Goal: Information Seeking & Learning: Learn about a topic

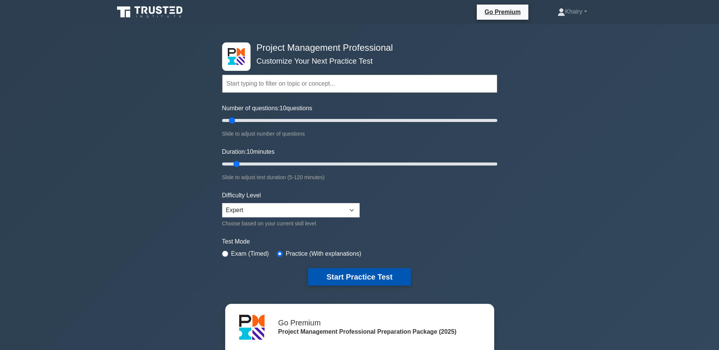
click at [340, 274] on button "Start Practice Test" at bounding box center [359, 276] width 102 height 17
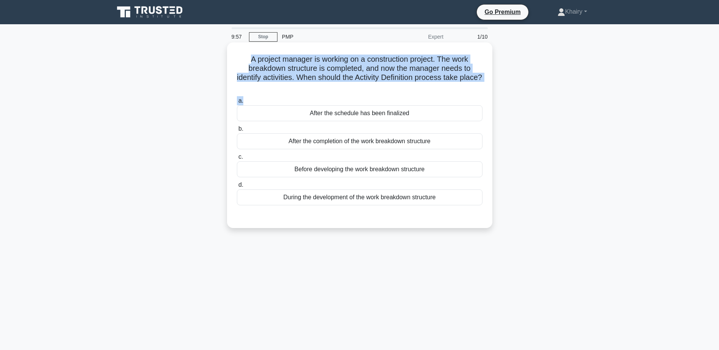
drag, startPoint x: 235, startPoint y: 55, endPoint x: 405, endPoint y: 96, distance: 173.9
click at [405, 96] on div "A project manager is working on a construction project. The work breakdown stru…" at bounding box center [359, 136] width 259 height 180
copy div "A project manager is working on a construction project. The work breakdown stru…"
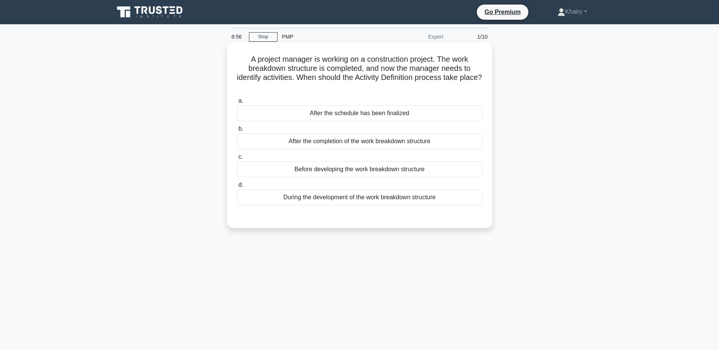
click at [420, 142] on div "After the completion of the work breakdown structure" at bounding box center [360, 141] width 246 height 16
click at [237, 132] on input "b. After the completion of the work breakdown structure" at bounding box center [237, 129] width 0 height 5
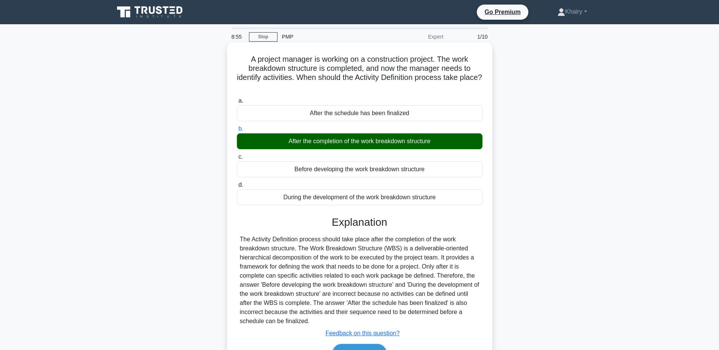
scroll to position [59, 0]
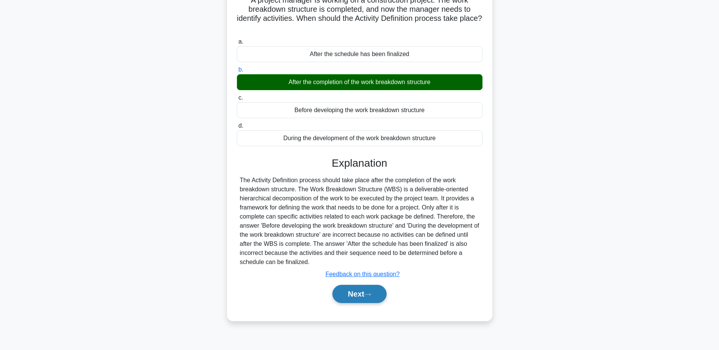
click at [360, 295] on button "Next" at bounding box center [360, 294] width 54 height 18
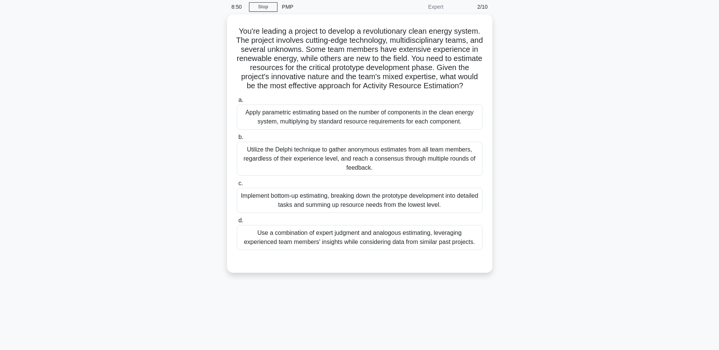
scroll to position [0, 0]
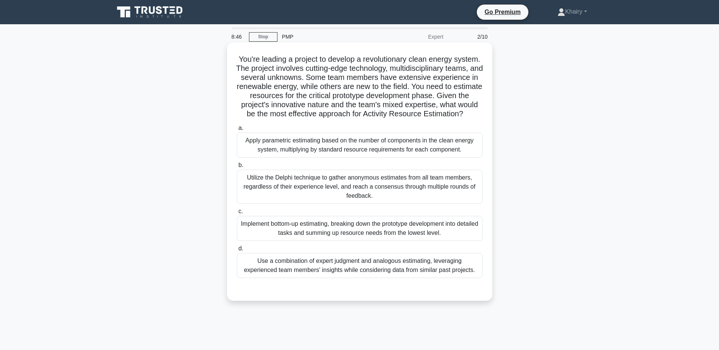
drag, startPoint x: 244, startPoint y: 54, endPoint x: 421, endPoint y: 125, distance: 191.0
click at [421, 125] on div "You're leading a project to develop a revolutionary clean energy system. The pr…" at bounding box center [359, 172] width 259 height 253
copy h5 "You're leading a project to develop a revolutionary clean energy system. The pr…"
click at [461, 274] on div "Use a combination of expert judgment and analogous estimating, leveraging exper…" at bounding box center [360, 265] width 246 height 25
click at [237, 251] on input "d. Use a combination of expert judgment and analogous estimating, leveraging ex…" at bounding box center [237, 248] width 0 height 5
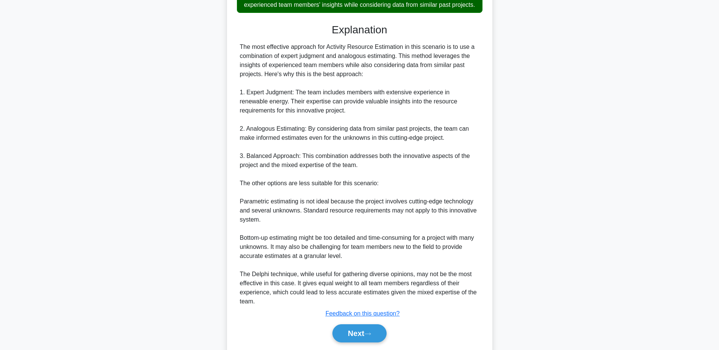
scroll to position [300, 0]
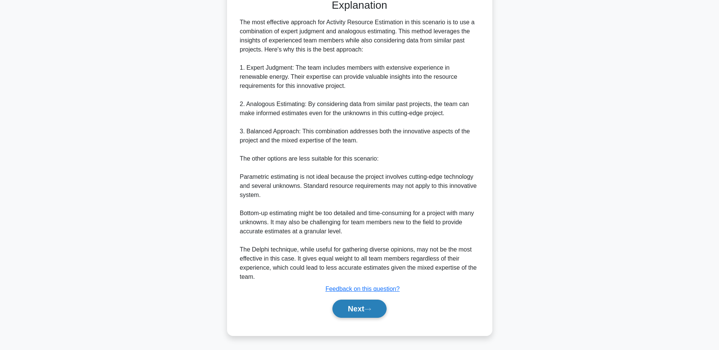
click at [360, 305] on button "Next" at bounding box center [360, 309] width 54 height 18
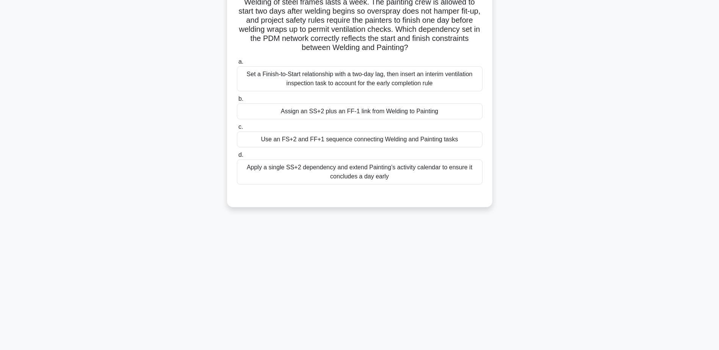
scroll to position [0, 0]
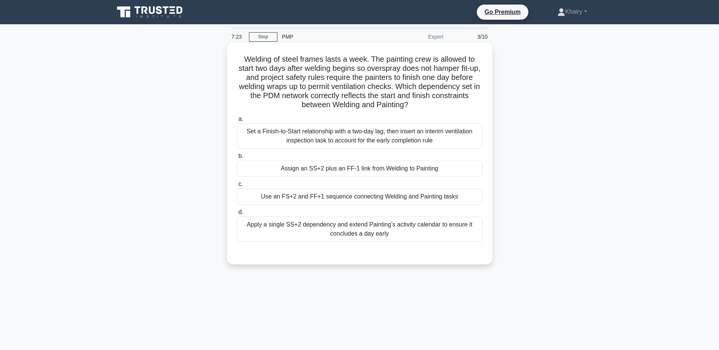
drag, startPoint x: 237, startPoint y: 54, endPoint x: 441, endPoint y: 104, distance: 210.0
click at [441, 104] on div "Welding of steel frames lasts a week. The painting crew is allowed to start two…" at bounding box center [359, 154] width 259 height 216
copy h5 "Welding of steel frames lasts a week. The painting crew is allowed to start two…"
click at [477, 170] on div "Assign an SS+2 plus an FF-1 link from Welding to Painting" at bounding box center [360, 169] width 246 height 16
click at [237, 159] on input "b. Assign an SS+2 plus an FF-1 link from Welding to Painting" at bounding box center [237, 156] width 0 height 5
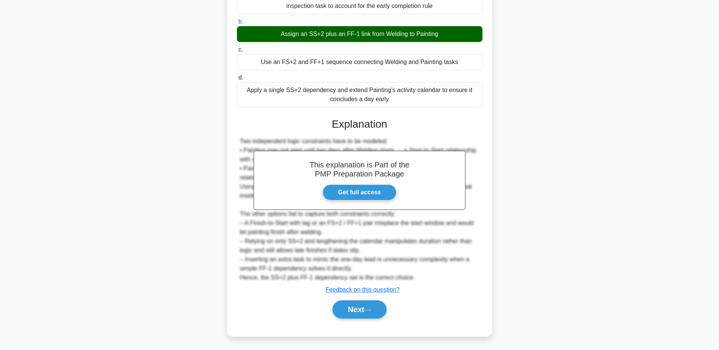
scroll to position [136, 0]
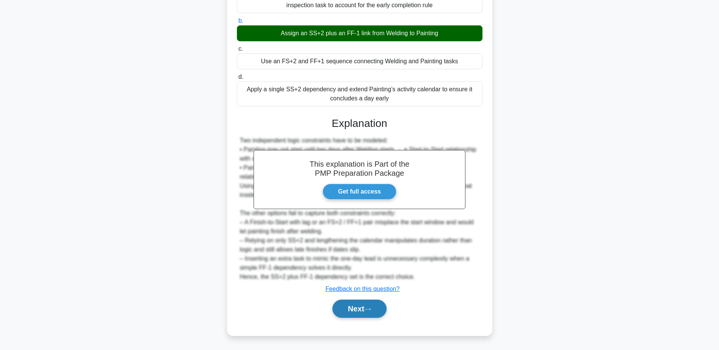
click at [366, 306] on button "Next" at bounding box center [360, 309] width 54 height 18
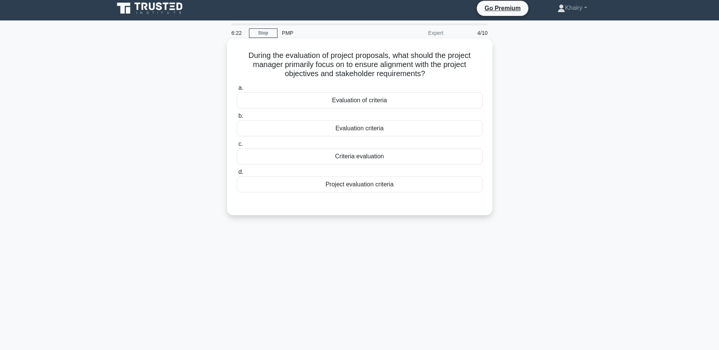
scroll to position [0, 0]
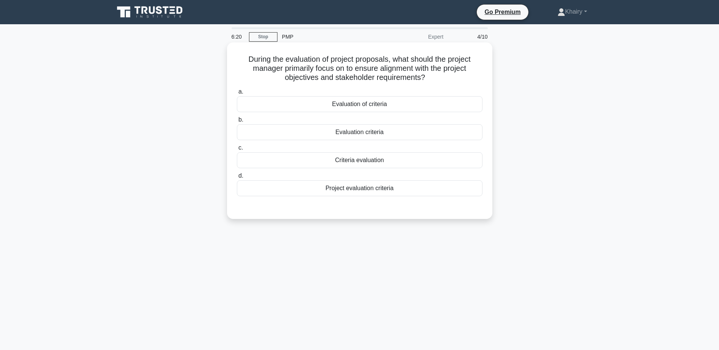
drag, startPoint x: 239, startPoint y: 56, endPoint x: 465, endPoint y: 76, distance: 226.1
click at [465, 76] on h5 "During the evaluation of project proposals, what should the project manager pri…" at bounding box center [359, 69] width 247 height 28
copy h5 "During the evaluation of project proposals, what should the project manager pri…"
click at [369, 191] on div "Project evaluation criteria" at bounding box center [360, 189] width 246 height 16
click at [237, 179] on input "d. Project evaluation criteria" at bounding box center [237, 176] width 0 height 5
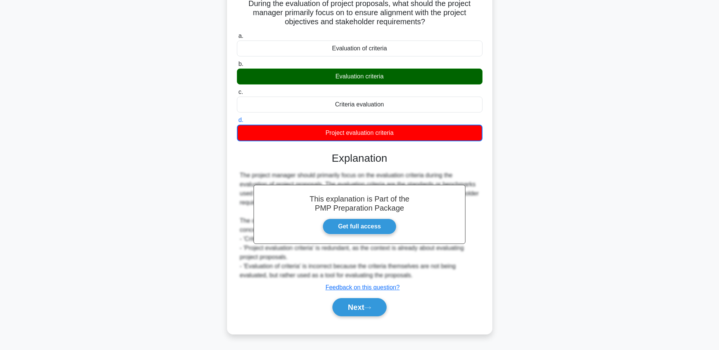
scroll to position [59, 0]
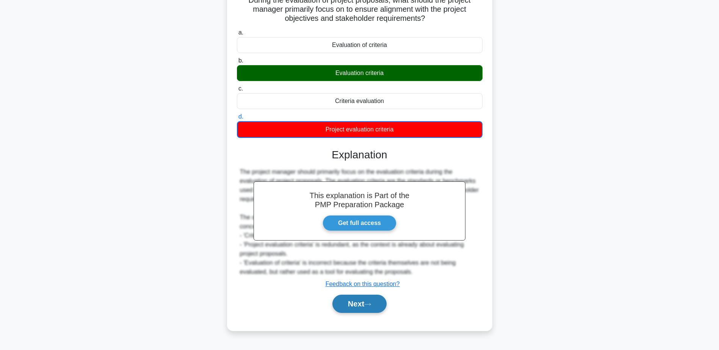
click at [361, 306] on button "Next" at bounding box center [360, 304] width 54 height 18
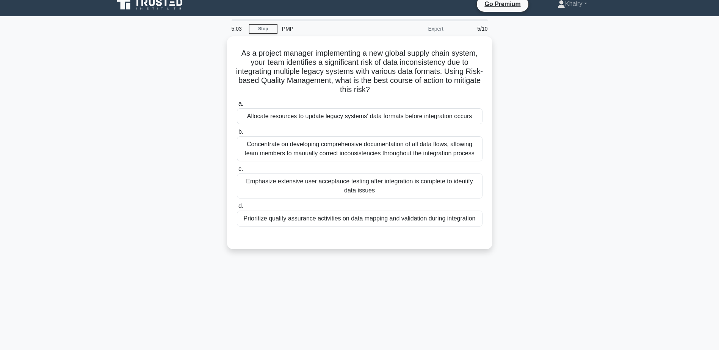
scroll to position [0, 0]
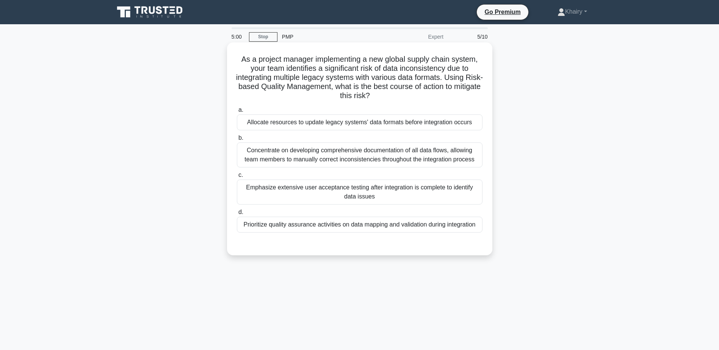
drag, startPoint x: 234, startPoint y: 57, endPoint x: 404, endPoint y: 96, distance: 174.3
click at [404, 96] on div "As a project manager implementing a new global supply chain system, your team i…" at bounding box center [359, 149] width 259 height 207
copy h5 "As a project manager implementing a new global supply chain system, your team i…"
click at [378, 198] on div "Emphasize extensive user acceptance testing after integration is complete to id…" at bounding box center [360, 192] width 246 height 25
click at [237, 178] on input "c. Emphasize extensive user acceptance testing after integration is complete to…" at bounding box center [237, 175] width 0 height 5
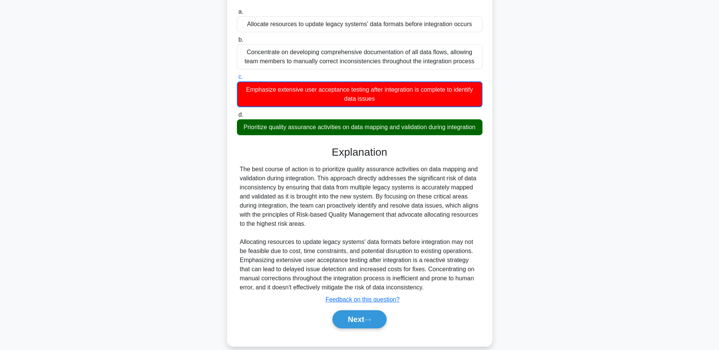
scroll to position [118, 0]
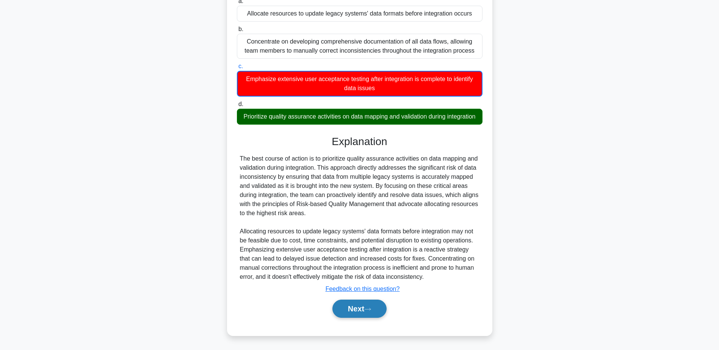
click at [364, 304] on button "Next" at bounding box center [360, 309] width 54 height 18
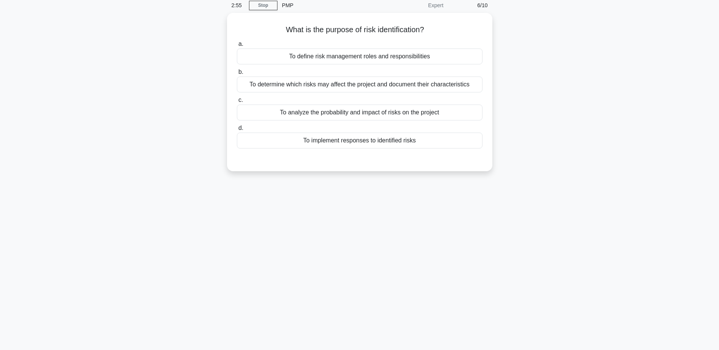
scroll to position [0, 0]
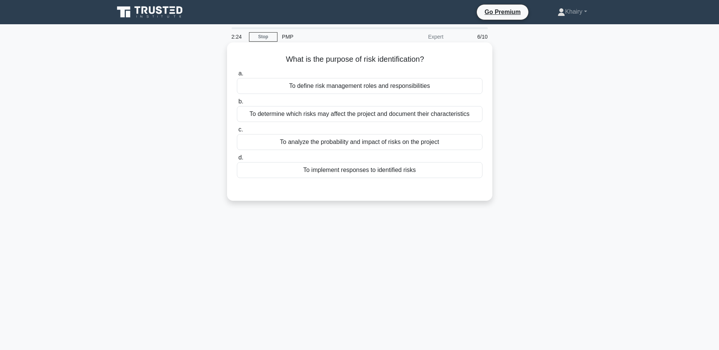
click at [410, 173] on div "To implement responses to identified risks" at bounding box center [360, 170] width 246 height 16
click at [237, 160] on input "d. To implement responses to identified risks" at bounding box center [237, 157] width 0 height 5
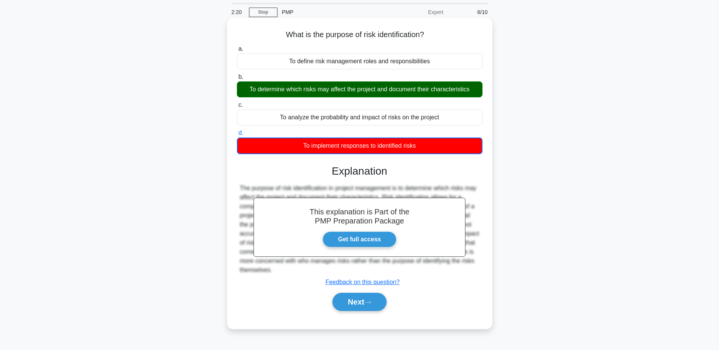
scroll to position [59, 0]
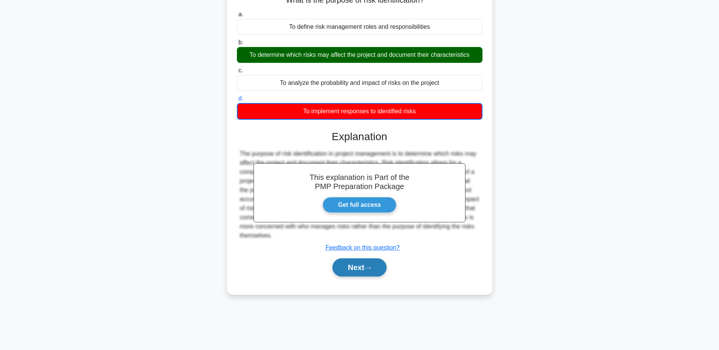
click at [359, 269] on button "Next" at bounding box center [360, 268] width 54 height 18
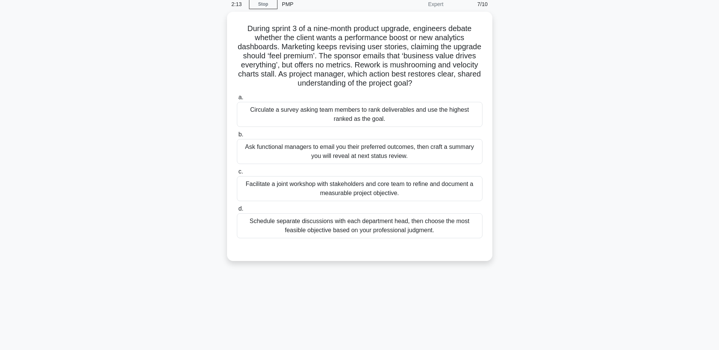
scroll to position [0, 0]
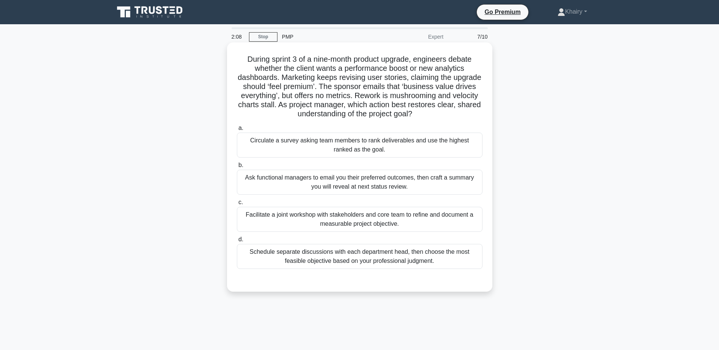
click at [430, 221] on div "Facilitate a joint workshop with stakeholders and core team to refine and docum…" at bounding box center [360, 219] width 246 height 25
click at [237, 205] on input "c. Facilitate a joint workshop with stakeholders and core team to refine and do…" at bounding box center [237, 202] width 0 height 5
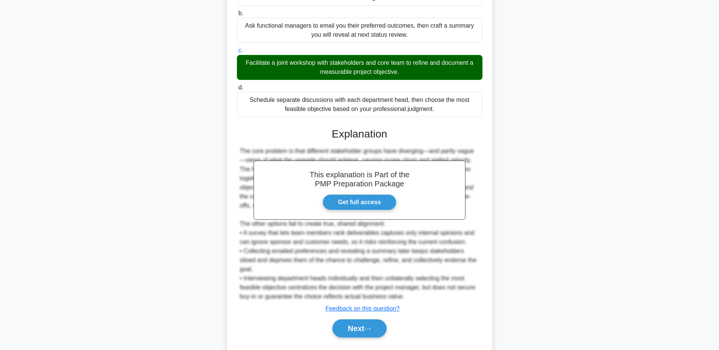
scroll to position [163, 0]
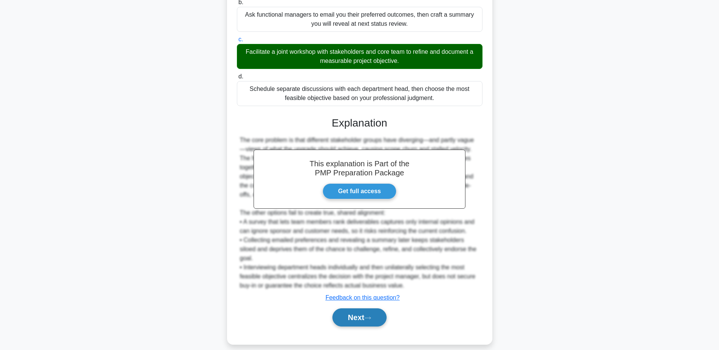
click at [355, 309] on button "Next" at bounding box center [360, 318] width 54 height 18
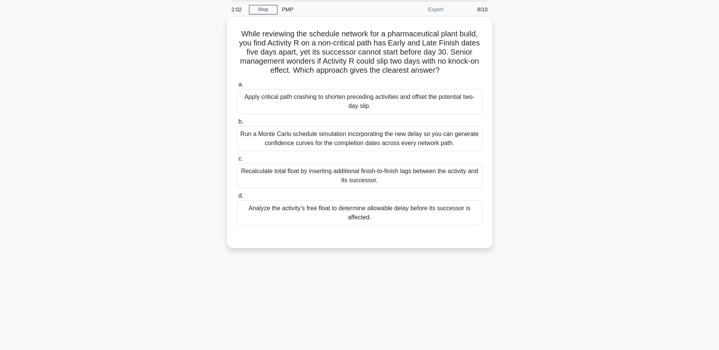
scroll to position [0, 0]
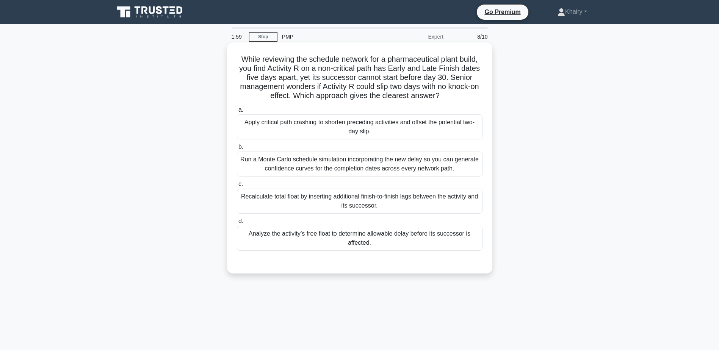
drag, startPoint x: 235, startPoint y: 55, endPoint x: 462, endPoint y: 95, distance: 231.1
click at [462, 95] on div "While reviewing the schedule network for a pharmaceutical plant build, you find…" at bounding box center [359, 158] width 259 height 225
copy h5 "While reviewing the schedule network for a pharmaceutical plant build, you find…"
click at [378, 240] on div "Analyze the activity’s free float to determine allowable delay before its succe…" at bounding box center [360, 238] width 246 height 25
click at [237, 224] on input "d. Analyze the activity’s free float to determine allowable delay before its su…" at bounding box center [237, 221] width 0 height 5
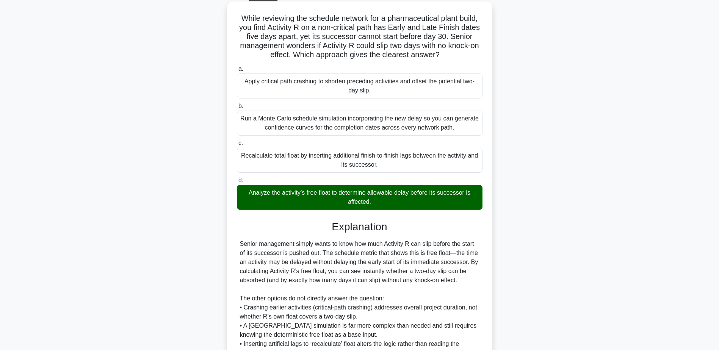
scroll to position [118, 0]
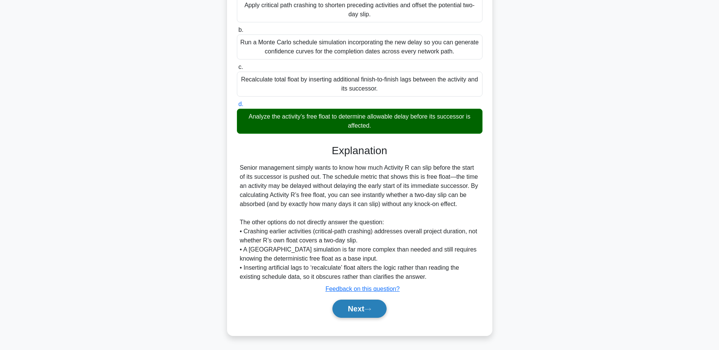
click at [356, 306] on button "Next" at bounding box center [360, 309] width 54 height 18
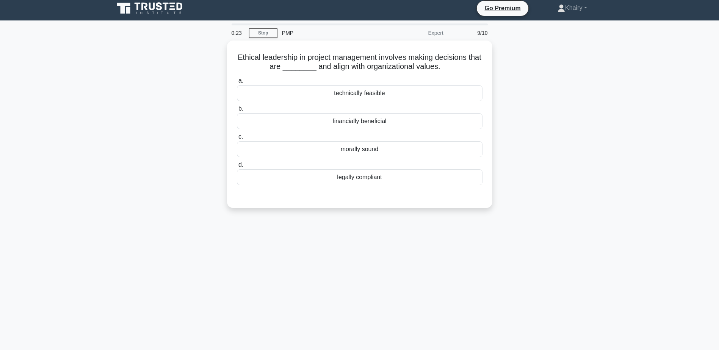
scroll to position [0, 0]
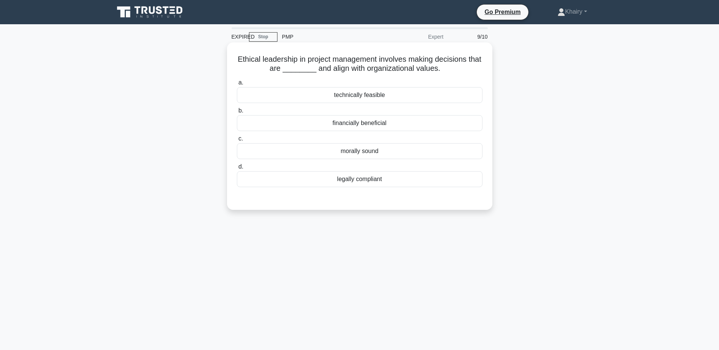
click at [369, 181] on div "legally compliant" at bounding box center [360, 179] width 246 height 16
click at [237, 170] on input "d. legally compliant" at bounding box center [237, 167] width 0 height 5
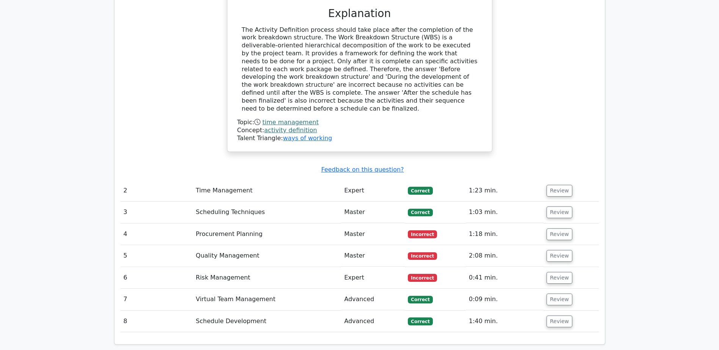
scroll to position [872, 0]
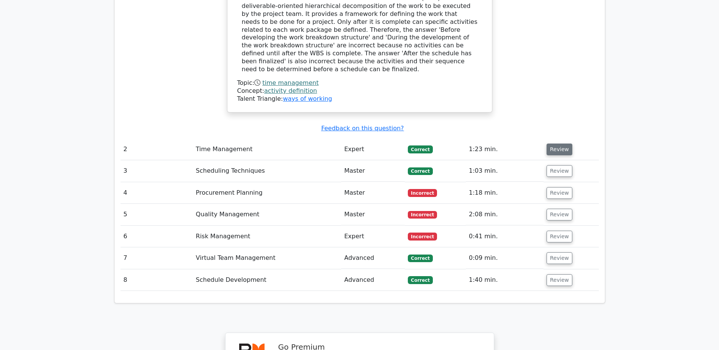
click at [560, 144] on button "Review" at bounding box center [560, 150] width 26 height 12
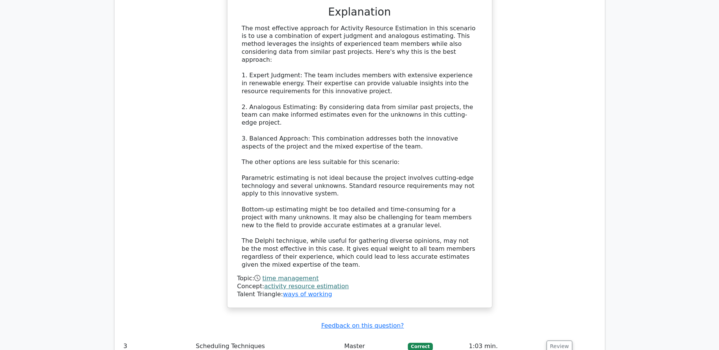
scroll to position [1403, 0]
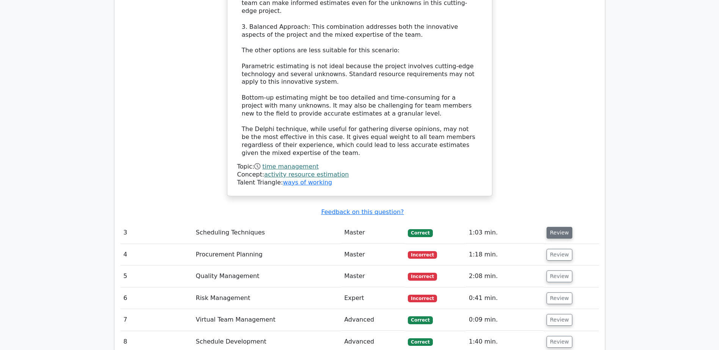
click at [559, 227] on button "Review" at bounding box center [560, 233] width 26 height 12
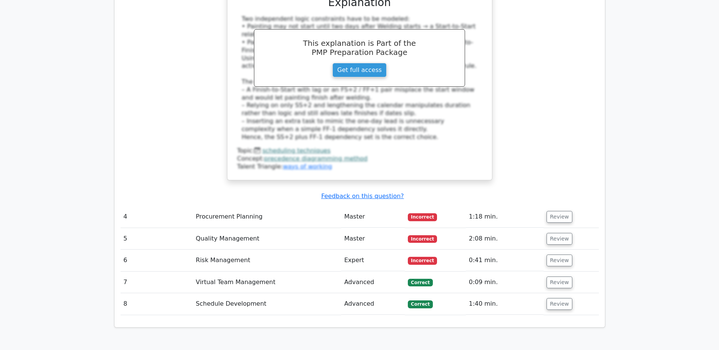
scroll to position [1858, 0]
click at [553, 211] on button "Review" at bounding box center [560, 217] width 26 height 12
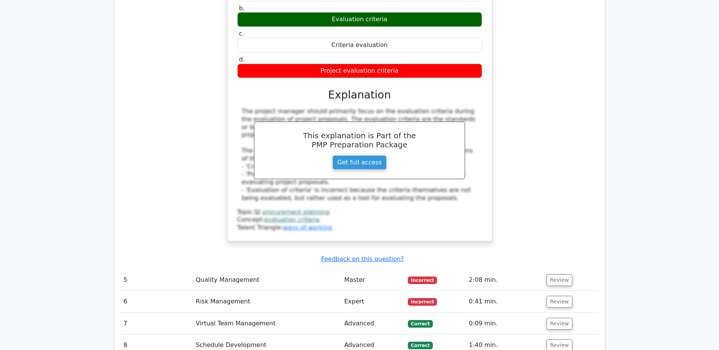
scroll to position [2161, 0]
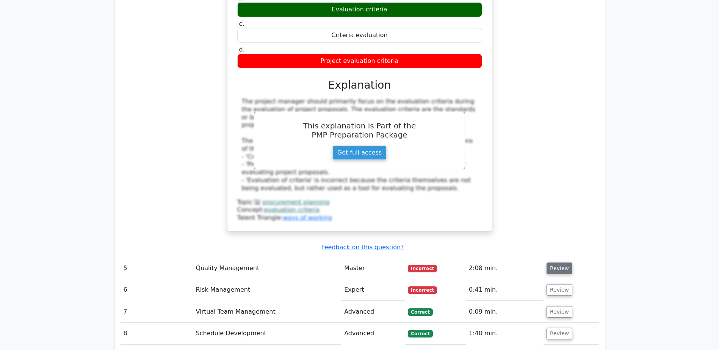
click at [551, 263] on button "Review" at bounding box center [560, 269] width 26 height 12
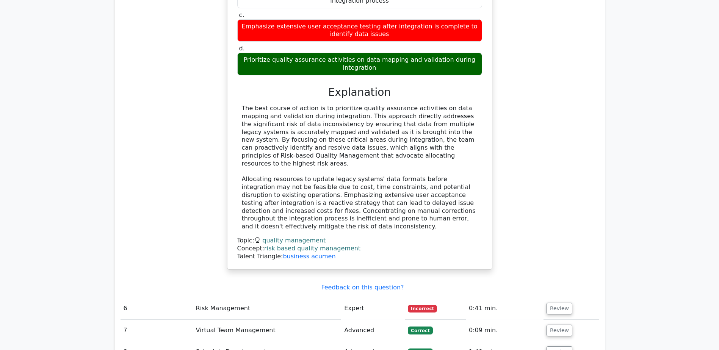
scroll to position [2579, 0]
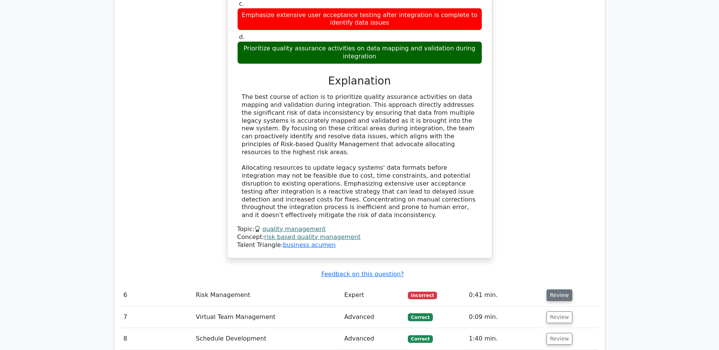
click at [564, 290] on button "Review" at bounding box center [560, 296] width 26 height 12
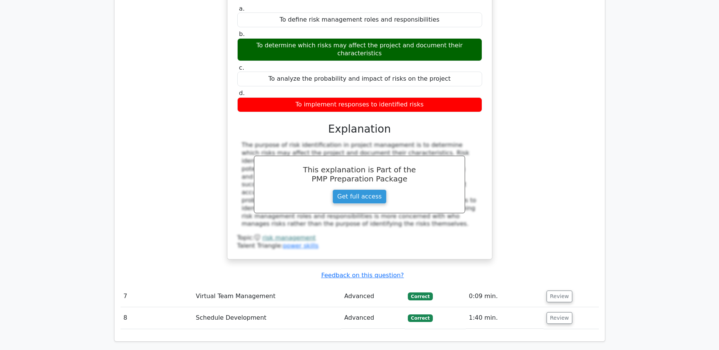
scroll to position [2920, 0]
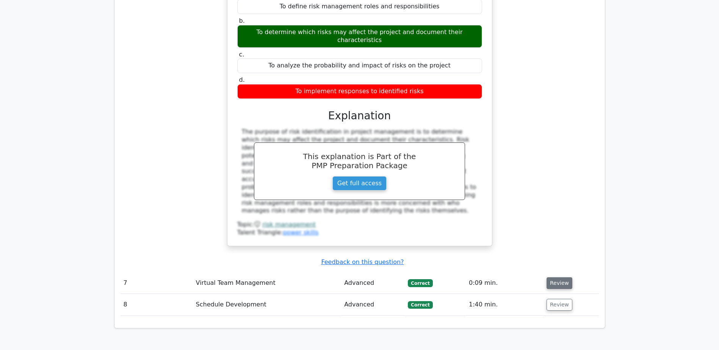
click at [558, 278] on button "Review" at bounding box center [560, 284] width 26 height 12
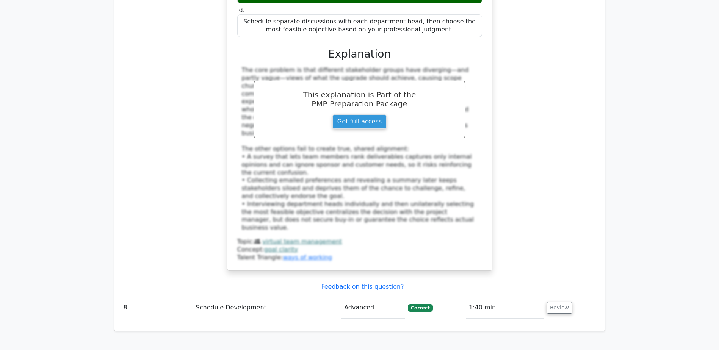
scroll to position [3413, 0]
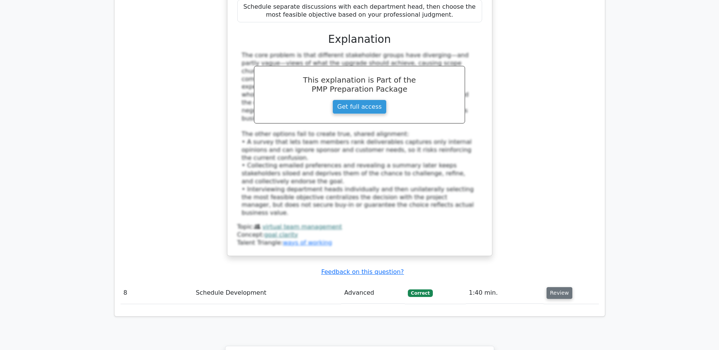
click at [559, 287] on button "Review" at bounding box center [560, 293] width 26 height 12
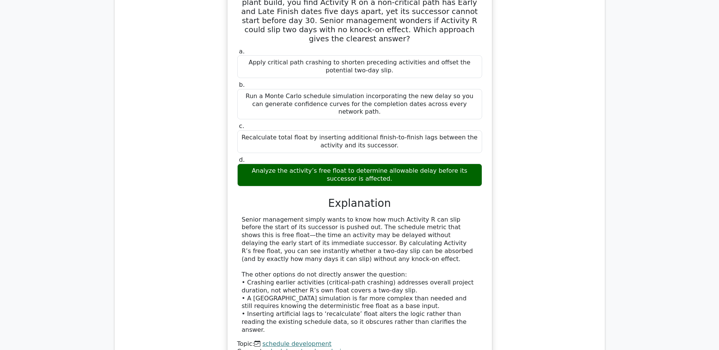
scroll to position [3929, 0]
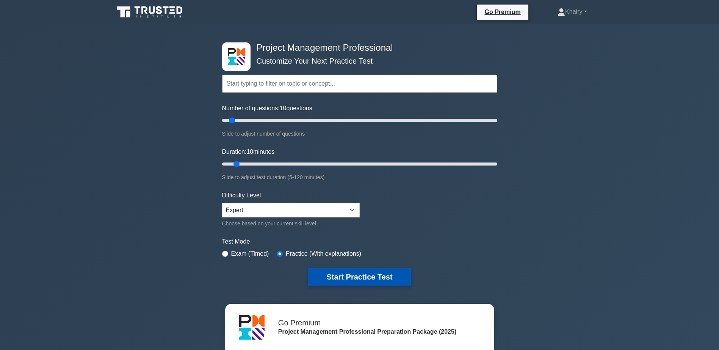
click at [363, 273] on button "Start Practice Test" at bounding box center [359, 276] width 102 height 17
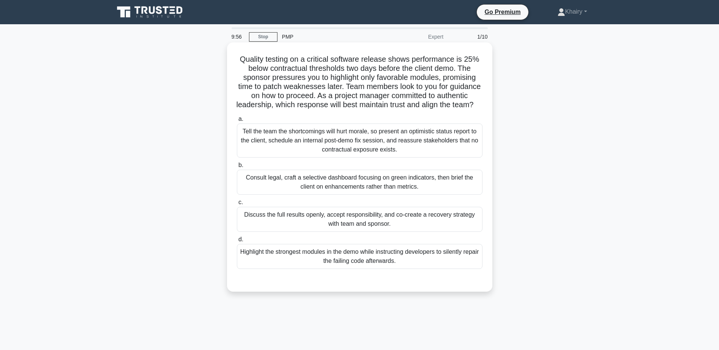
drag, startPoint x: 233, startPoint y: 56, endPoint x: 397, endPoint y: 119, distance: 175.3
click at [397, 119] on div "Quality testing on a critical software release shows performance is 25% below c…" at bounding box center [359, 167] width 259 height 243
copy h5 "Quality testing on a critical software release shows performance is 25% below c…"
click at [472, 231] on div "Discuss the full results openly, accept responsibility, and co-create a recover…" at bounding box center [360, 219] width 246 height 25
click at [237, 205] on input "c. Discuss the full results openly, accept responsibility, and co-create a reco…" at bounding box center [237, 202] width 0 height 5
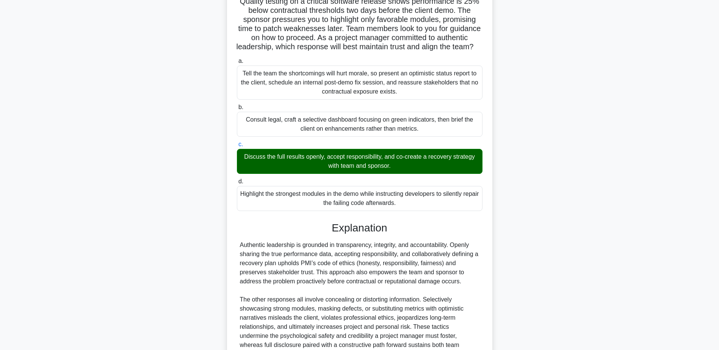
scroll to position [145, 0]
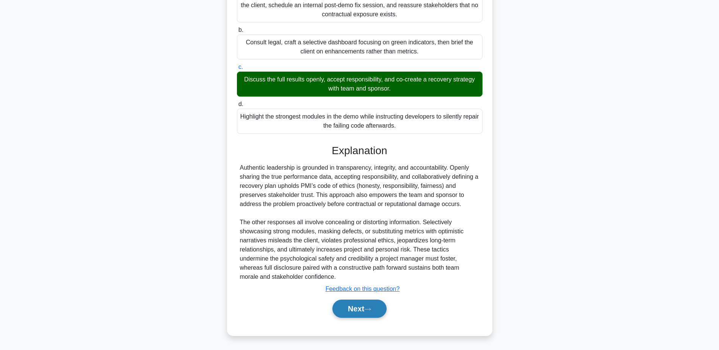
click at [352, 308] on button "Next" at bounding box center [360, 309] width 54 height 18
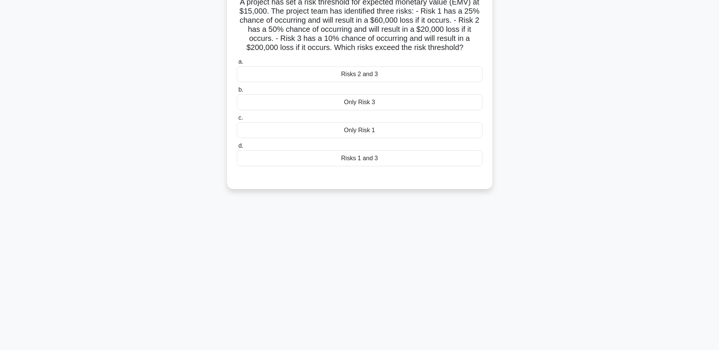
scroll to position [0, 0]
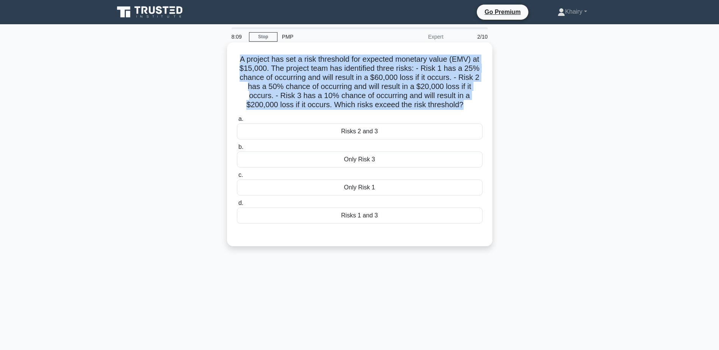
drag, startPoint x: 229, startPoint y: 57, endPoint x: 463, endPoint y: 105, distance: 238.8
click at [463, 105] on div "A project has set a risk threshold for expected monetary value (EMV) at $15,000…" at bounding box center [359, 144] width 265 height 204
copy h5 "A project has set a risk threshold for expected monetary value (EMV) at $15,000…"
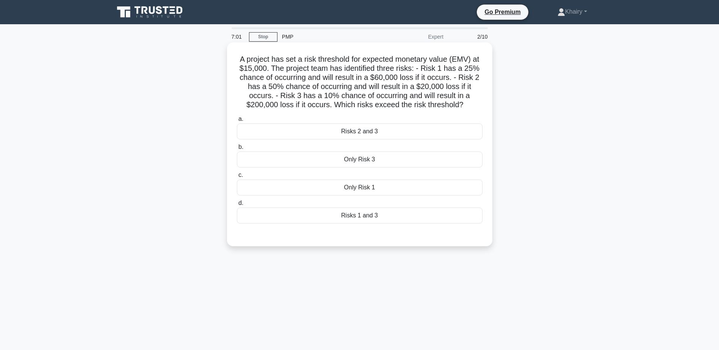
click at [479, 158] on div "Only Risk 3" at bounding box center [360, 160] width 246 height 16
click at [237, 150] on input "b. Only Risk 3" at bounding box center [237, 147] width 0 height 5
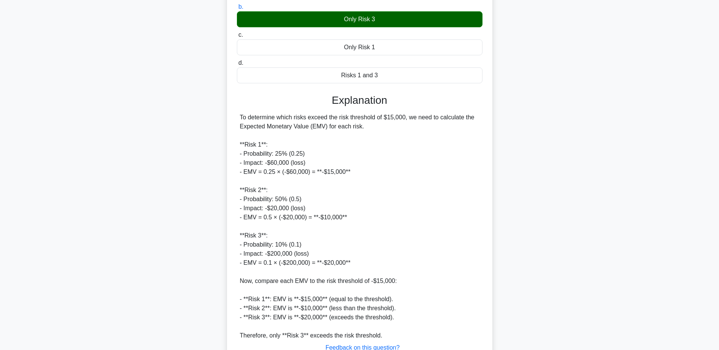
scroll to position [199, 0]
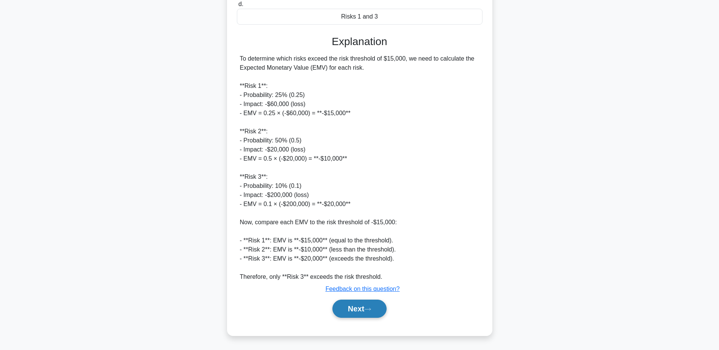
click at [366, 310] on button "Next" at bounding box center [360, 309] width 54 height 18
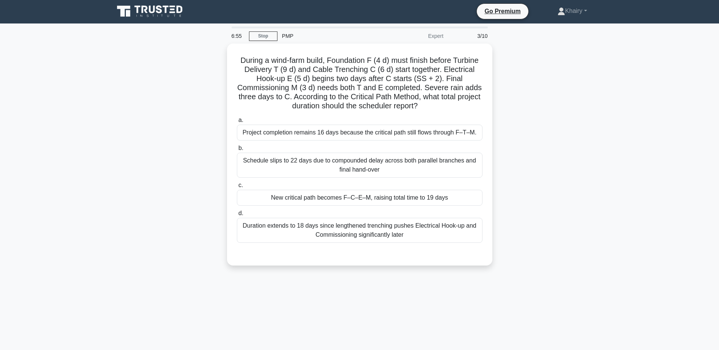
scroll to position [0, 0]
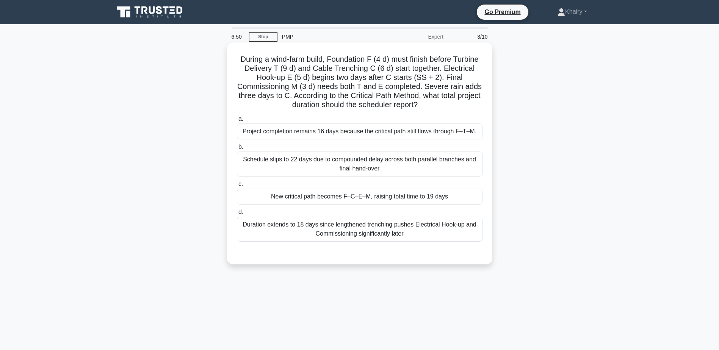
drag, startPoint x: 233, startPoint y: 54, endPoint x: 468, endPoint y: 109, distance: 241.1
click at [468, 109] on div "During a wind-farm build, Foundation F (4 d) must finish before Turbine Deliver…" at bounding box center [359, 154] width 259 height 216
copy h5 "During a wind-farm build, Foundation F (4 d) must finish before Turbine Deliver…"
click at [391, 201] on div "New critical path becomes F–C–E–M, raising total time to 19 days" at bounding box center [360, 197] width 246 height 16
click at [237, 187] on input "c. New critical path becomes F–C–E–M, raising total time to 19 days" at bounding box center [237, 184] width 0 height 5
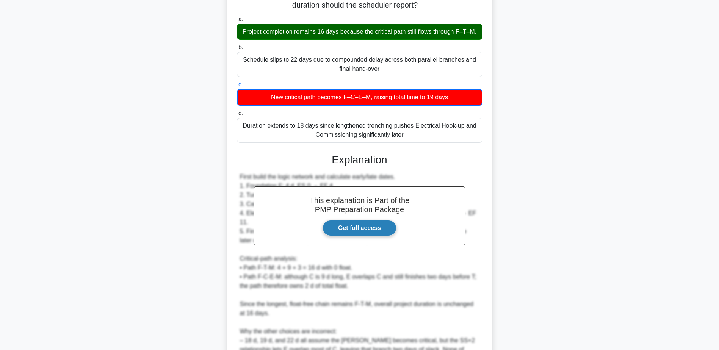
scroll to position [173, 0]
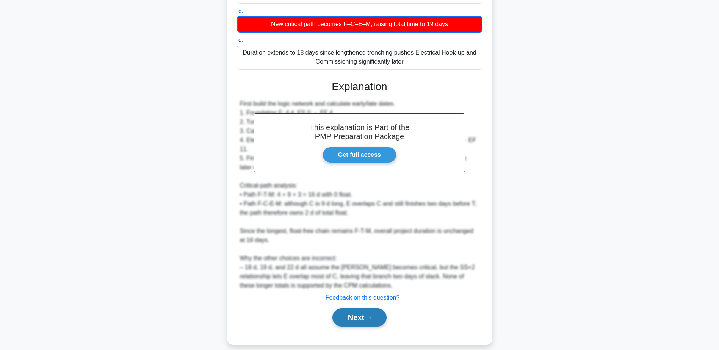
click at [360, 309] on button "Next" at bounding box center [360, 318] width 54 height 18
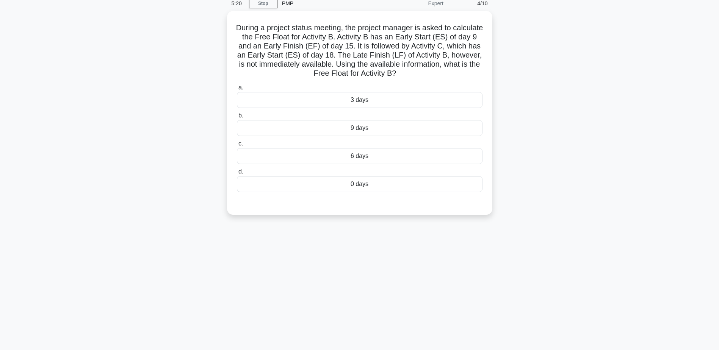
scroll to position [0, 0]
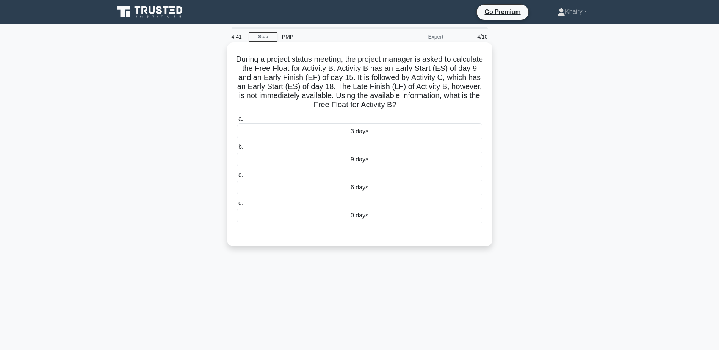
click at [361, 190] on div "6 days" at bounding box center [360, 188] width 246 height 16
click at [237, 178] on input "c. 6 days" at bounding box center [237, 175] width 0 height 5
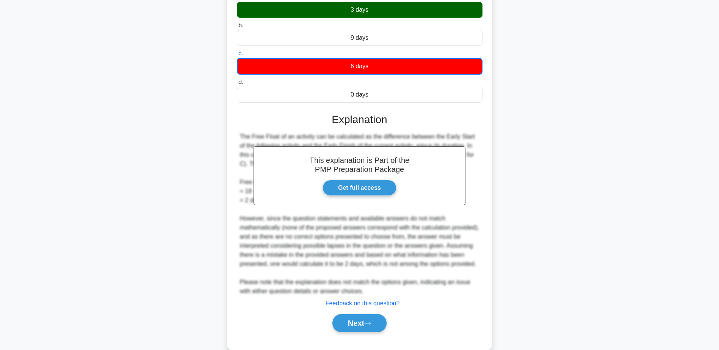
scroll to position [146, 0]
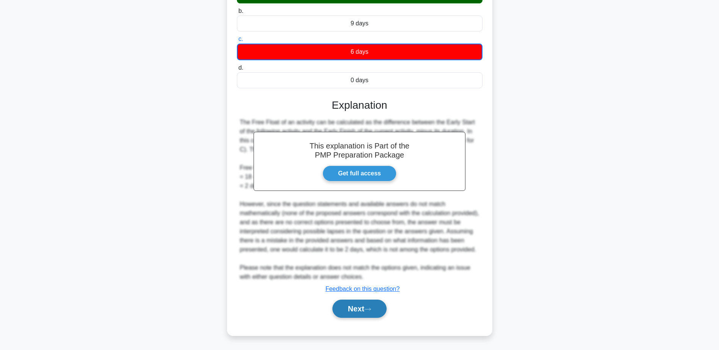
click at [358, 309] on button "Next" at bounding box center [360, 309] width 54 height 18
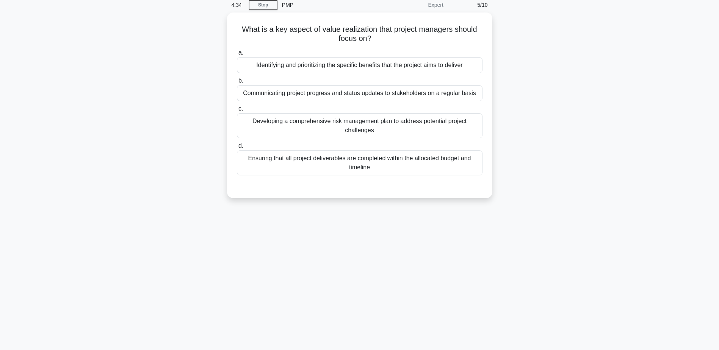
scroll to position [0, 0]
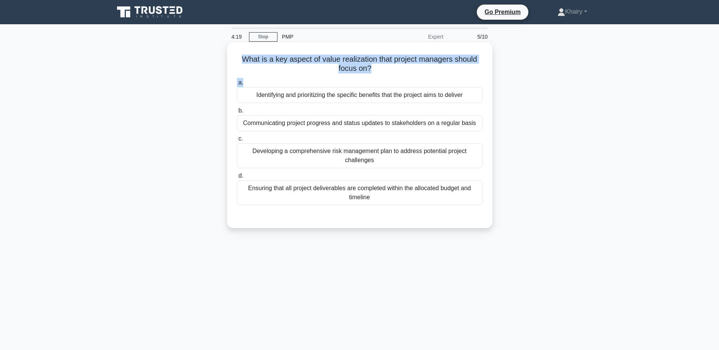
drag, startPoint x: 240, startPoint y: 55, endPoint x: 384, endPoint y: 75, distance: 145.5
click at [384, 75] on div "What is a key aspect of value realization that project managers should focus on…" at bounding box center [359, 136] width 259 height 180
copy div "What is a key aspect of value realization that project managers should focus on…"
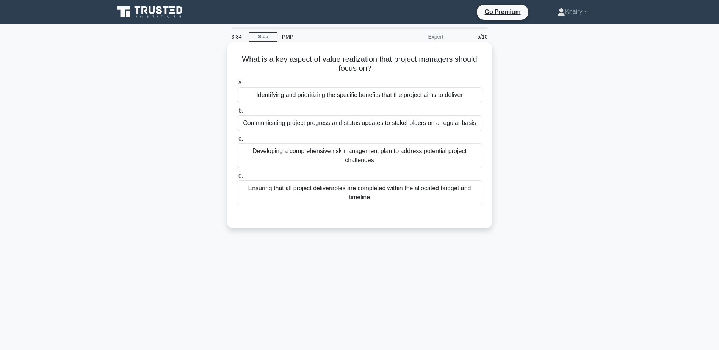
click at [396, 196] on div "Ensuring that all project deliverables are completed within the allocated budge…" at bounding box center [360, 193] width 246 height 25
click at [237, 179] on input "d. Ensuring that all project deliverables are completed within the allocated bu…" at bounding box center [237, 176] width 0 height 5
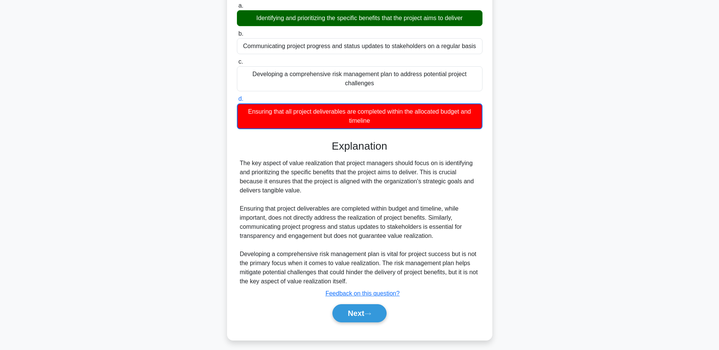
scroll to position [82, 0]
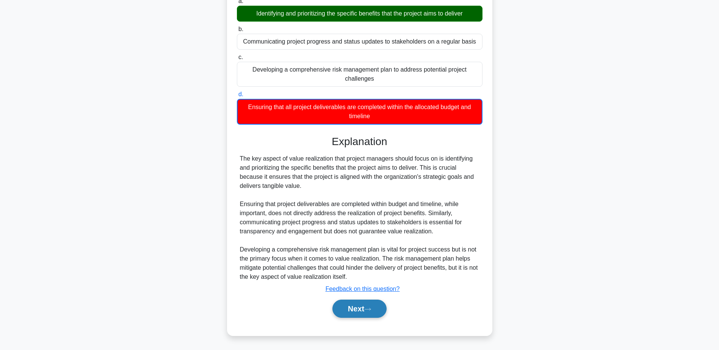
click at [365, 305] on button "Next" at bounding box center [360, 309] width 54 height 18
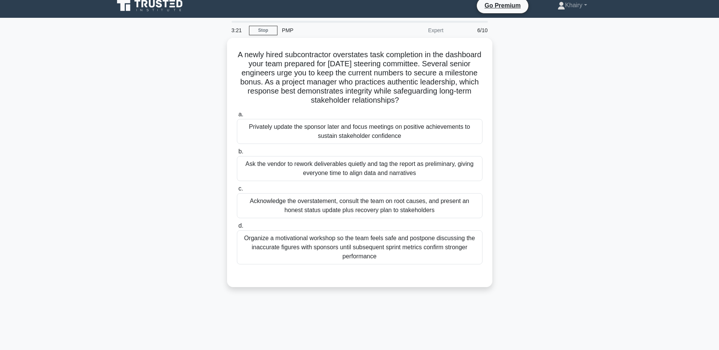
scroll to position [0, 0]
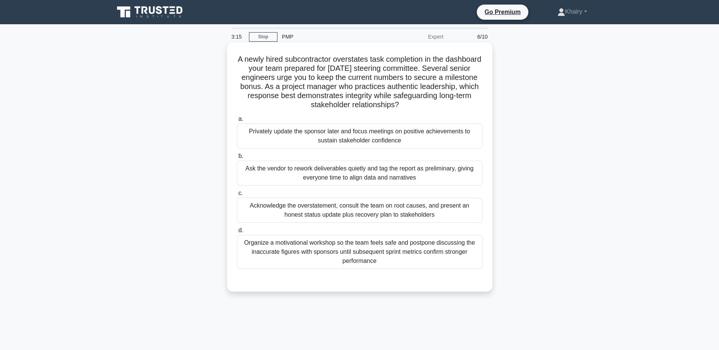
click at [464, 251] on div "Organize a motivational workshop so the team feels safe and postpone discussing…" at bounding box center [360, 252] width 246 height 34
click at [237, 233] on input "d. Organize a motivational workshop so the team feels safe and postpone discuss…" at bounding box center [237, 230] width 0 height 5
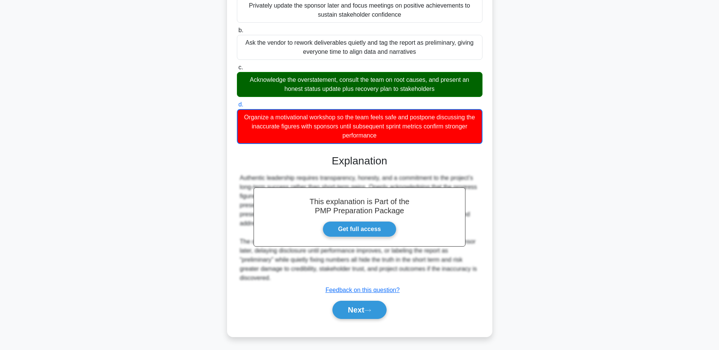
scroll to position [127, 0]
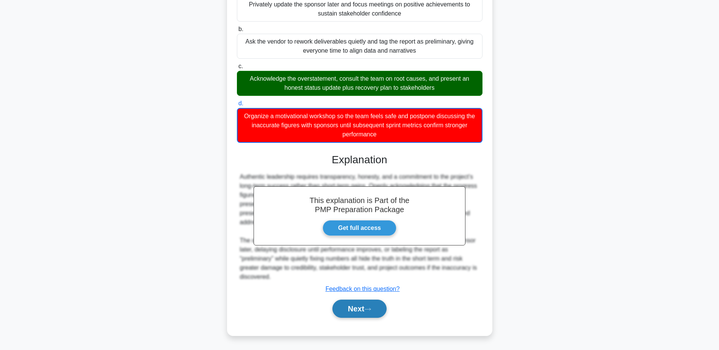
click at [364, 307] on button "Next" at bounding box center [360, 309] width 54 height 18
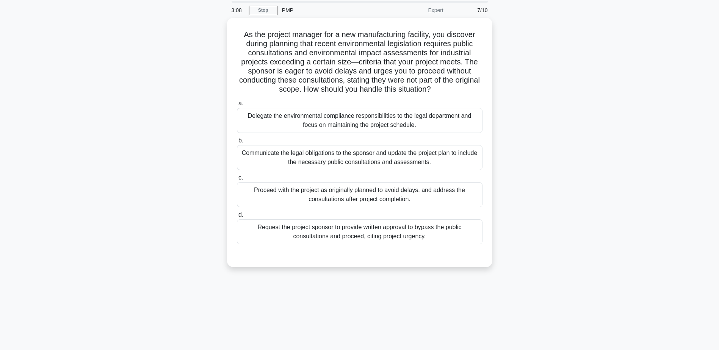
scroll to position [0, 0]
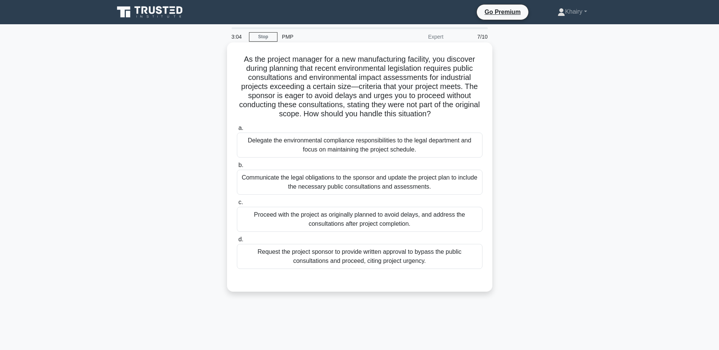
drag, startPoint x: 240, startPoint y: 58, endPoint x: 456, endPoint y: 114, distance: 223.0
click at [456, 114] on h5 "As the project manager for a new manufacturing facility, you discover during pl…" at bounding box center [359, 87] width 247 height 64
copy h5 "As the project manager for a new manufacturing facility, you discover during pl…"
click at [468, 187] on div "Communicate the legal obligations to the sponsor and update the project plan to…" at bounding box center [360, 182] width 246 height 25
click at [237, 168] on input "b. Communicate the legal obligations to the sponsor and update the project plan…" at bounding box center [237, 165] width 0 height 5
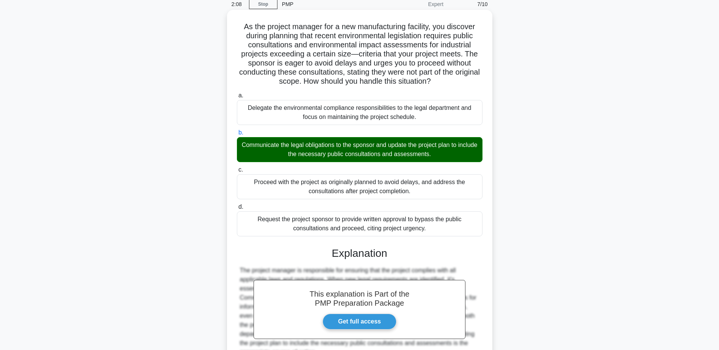
scroll to position [108, 0]
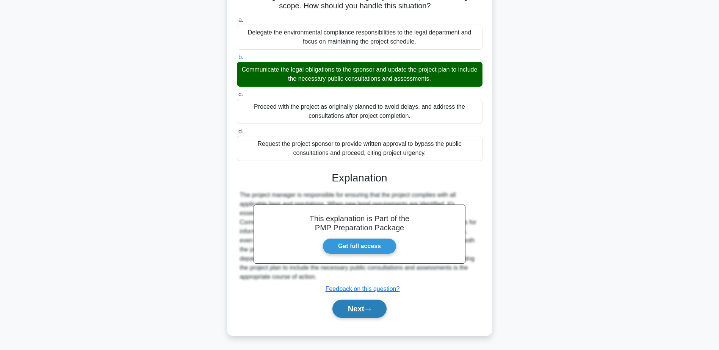
click at [350, 306] on button "Next" at bounding box center [360, 309] width 54 height 18
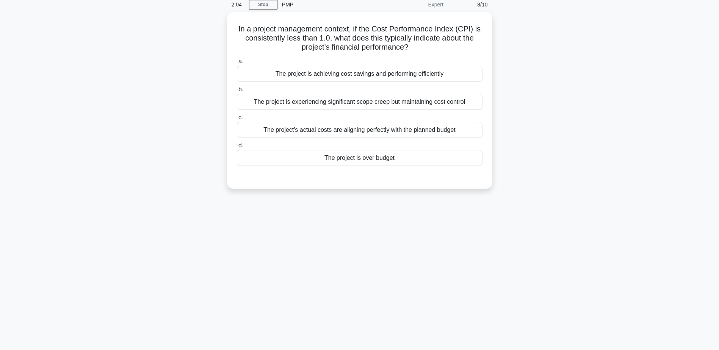
scroll to position [0, 0]
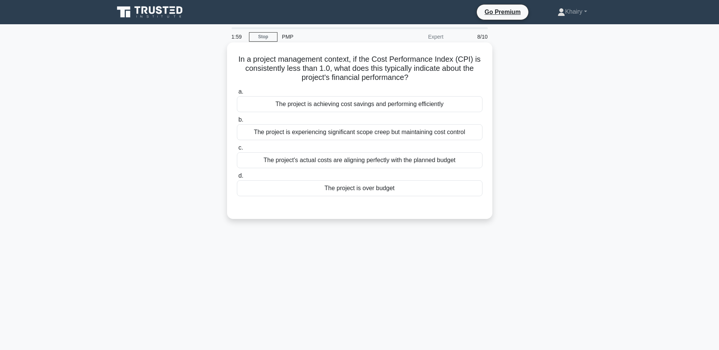
drag, startPoint x: 233, startPoint y: 52, endPoint x: 429, endPoint y: 80, distance: 198.1
click at [429, 80] on div "In a project management context, if the Cost Performance Index (CPI) is consist…" at bounding box center [359, 131] width 259 height 171
copy h5 "In a project management context, if the Cost Performance Index (CPI) is consist…"
click at [372, 191] on div "The project is over budget" at bounding box center [360, 189] width 246 height 16
click at [237, 179] on input "d. The project is over budget" at bounding box center [237, 176] width 0 height 5
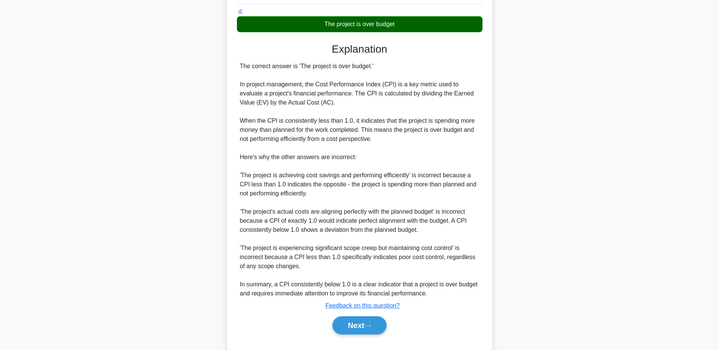
scroll to position [181, 0]
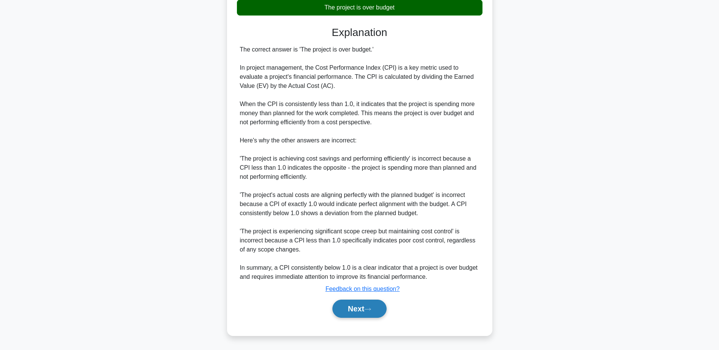
click at [363, 309] on button "Next" at bounding box center [360, 309] width 54 height 18
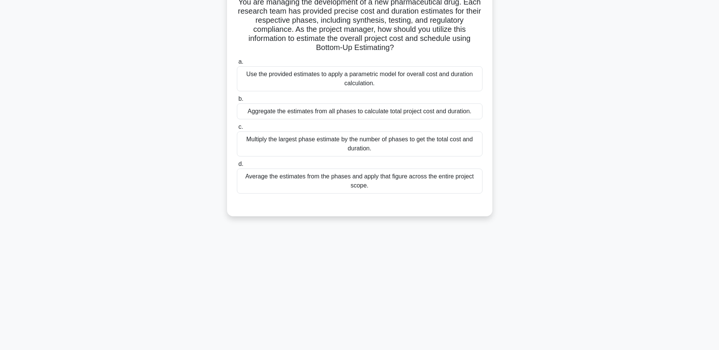
scroll to position [0, 0]
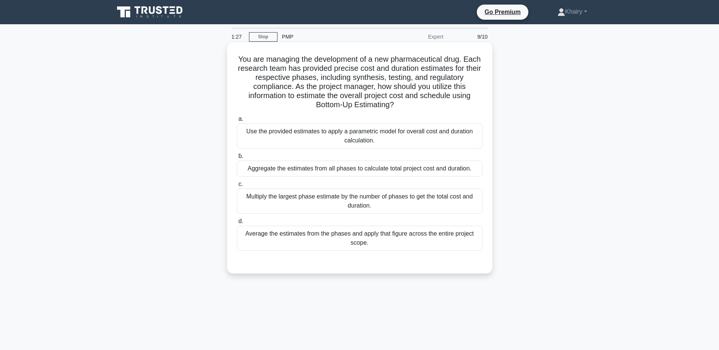
drag, startPoint x: 238, startPoint y: 55, endPoint x: 436, endPoint y: 107, distance: 204.3
click at [436, 107] on h5 "You are managing the development of a new pharmaceutical drug. Each research te…" at bounding box center [359, 82] width 247 height 55
copy h5 "You are managing the development of a new pharmaceutical drug. Each research te…"
click at [392, 173] on div "Aggregate the estimates from all phases to calculate total project cost and dur…" at bounding box center [360, 169] width 246 height 16
click at [237, 159] on input "b. Aggregate the estimates from all phases to calculate total project cost and …" at bounding box center [237, 156] width 0 height 5
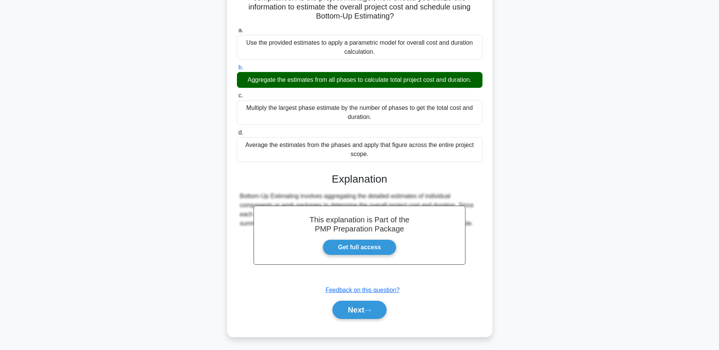
scroll to position [90, 0]
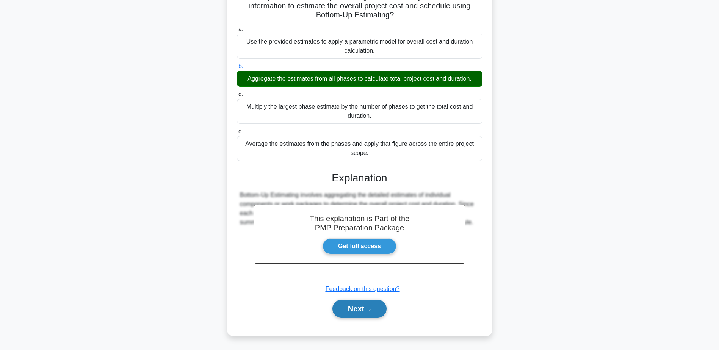
click at [371, 309] on icon at bounding box center [367, 310] width 7 height 4
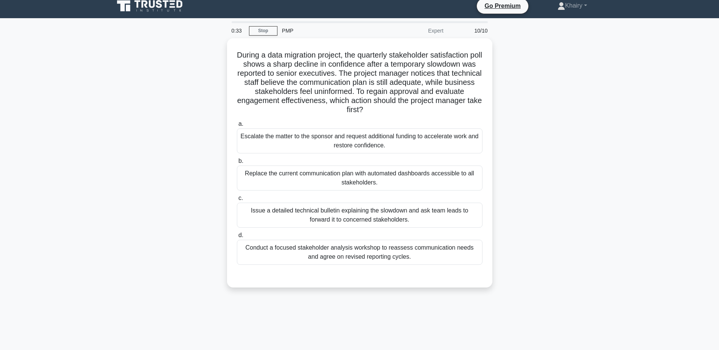
scroll to position [0, 0]
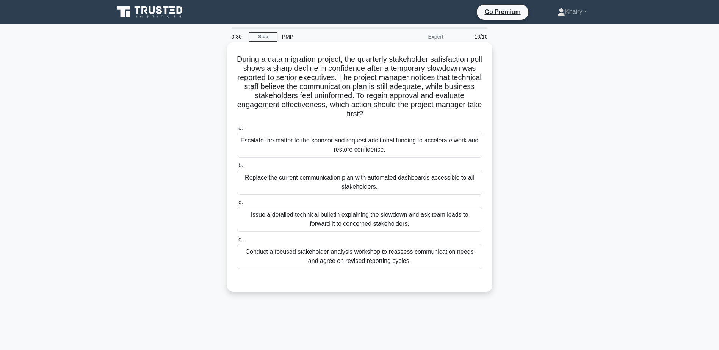
drag, startPoint x: 239, startPoint y: 55, endPoint x: 413, endPoint y: 111, distance: 182.6
click at [413, 111] on h5 "During a data migration project, the quarterly stakeholder satisfaction poll sh…" at bounding box center [359, 87] width 247 height 64
copy h5 "During a data migration project, the quarterly stakeholder satisfaction poll sh…"
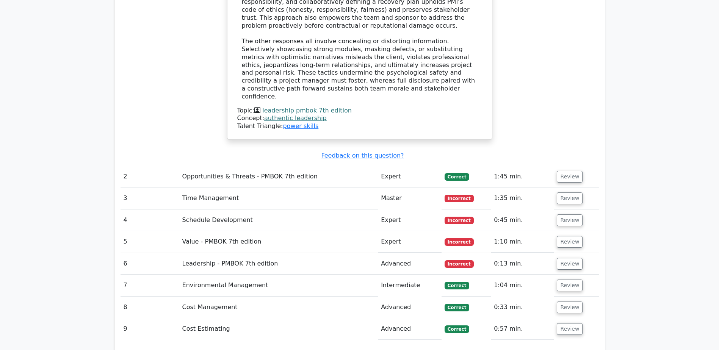
scroll to position [986, 0]
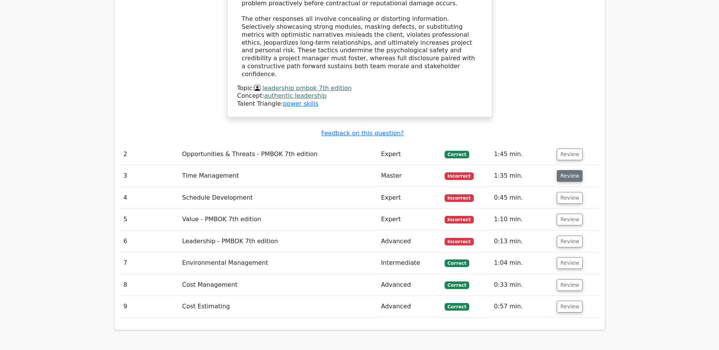
click at [573, 170] on button "Review" at bounding box center [570, 176] width 26 height 12
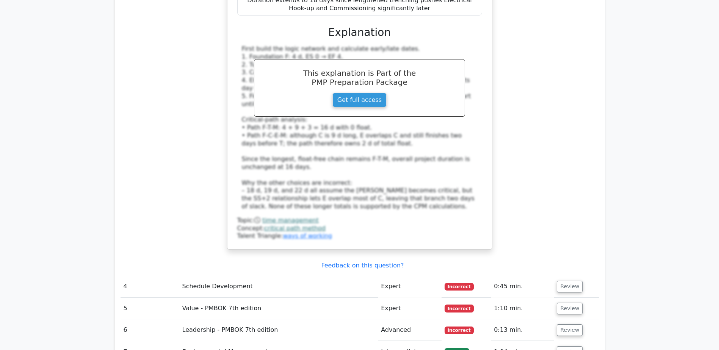
scroll to position [1403, 0]
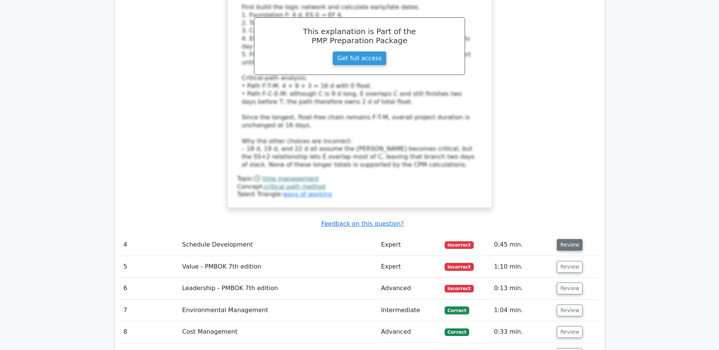
click at [568, 239] on button "Review" at bounding box center [570, 245] width 26 height 12
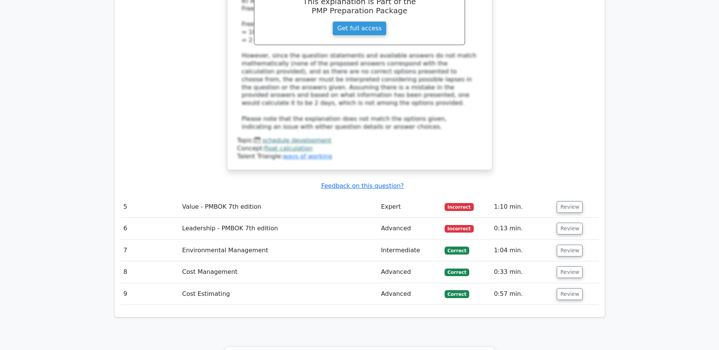
scroll to position [1896, 0]
click at [567, 201] on button "Review" at bounding box center [570, 207] width 26 height 12
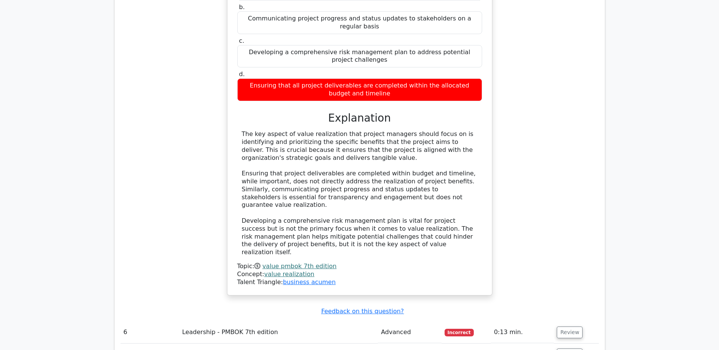
scroll to position [2275, 0]
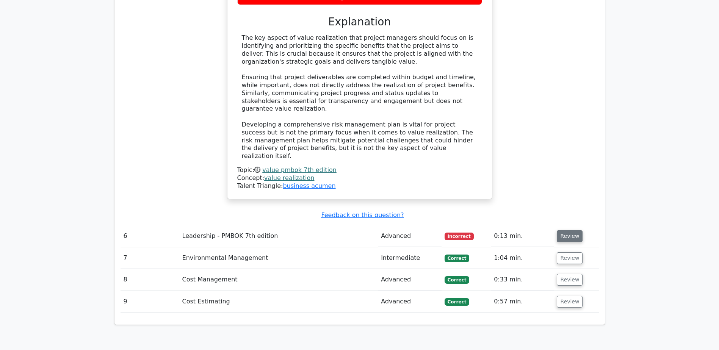
click at [568, 231] on button "Review" at bounding box center [570, 237] width 26 height 12
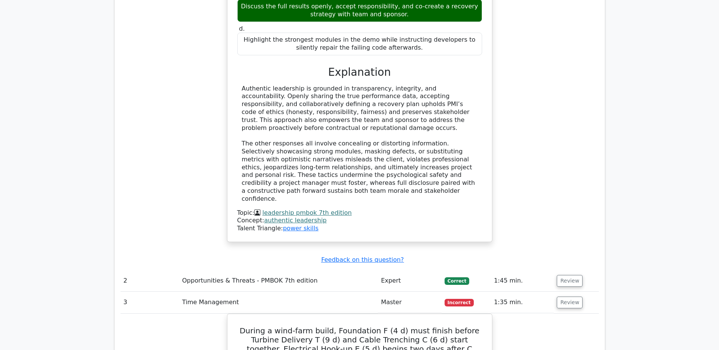
scroll to position [926, 0]
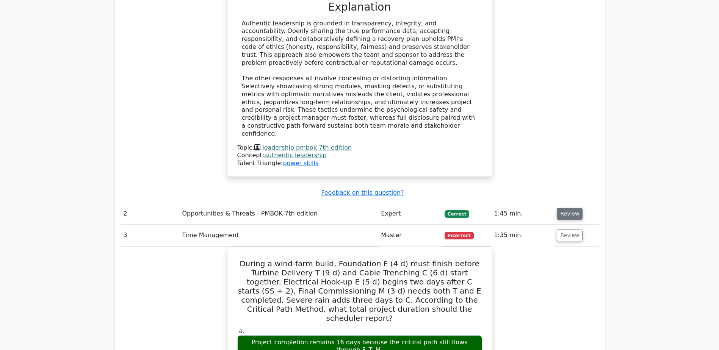
click at [564, 208] on button "Review" at bounding box center [570, 214] width 26 height 12
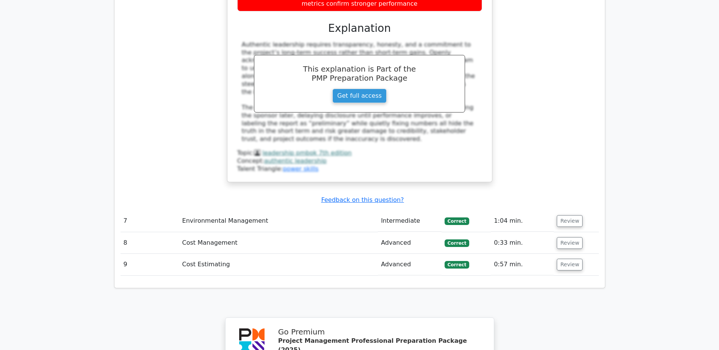
scroll to position [3202, 0]
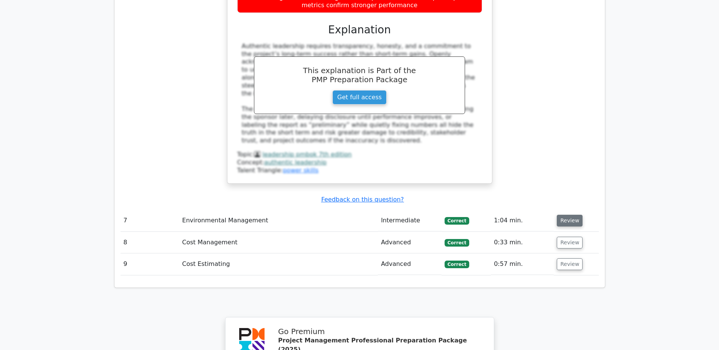
click at [562, 215] on button "Review" at bounding box center [570, 221] width 26 height 12
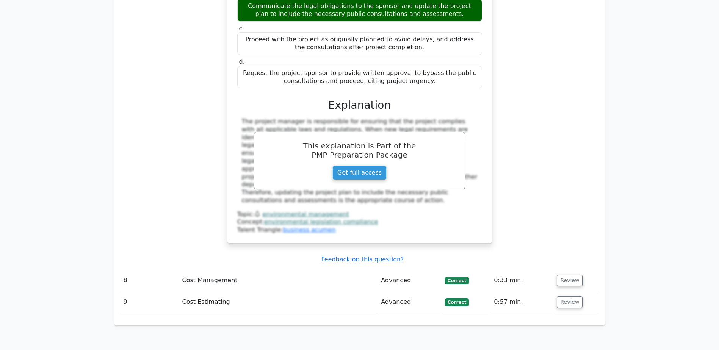
scroll to position [3581, 0]
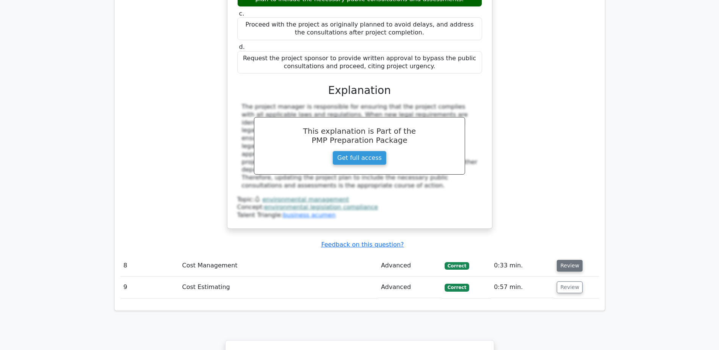
click at [565, 260] on button "Review" at bounding box center [570, 266] width 26 height 12
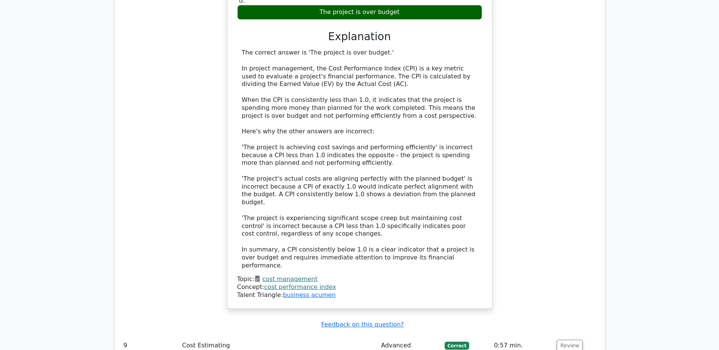
scroll to position [4036, 0]
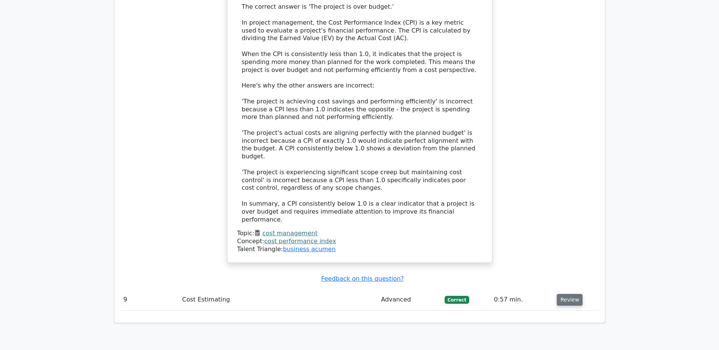
click at [570, 294] on button "Review" at bounding box center [570, 300] width 26 height 12
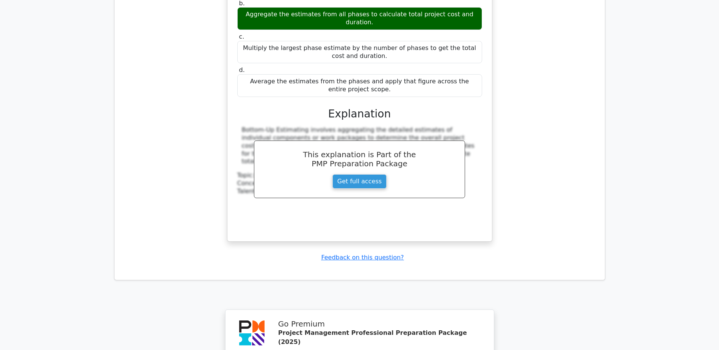
scroll to position [4557, 0]
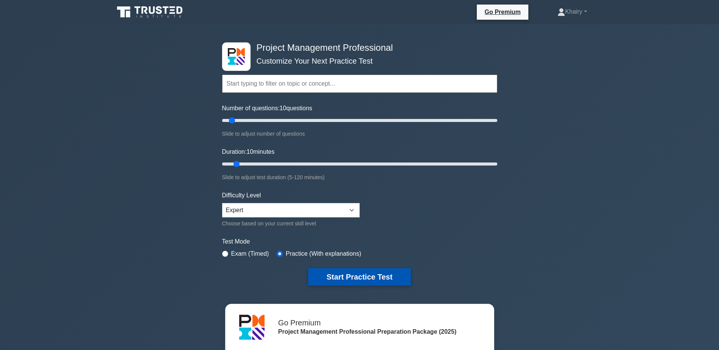
click at [345, 277] on button "Start Practice Test" at bounding box center [359, 276] width 102 height 17
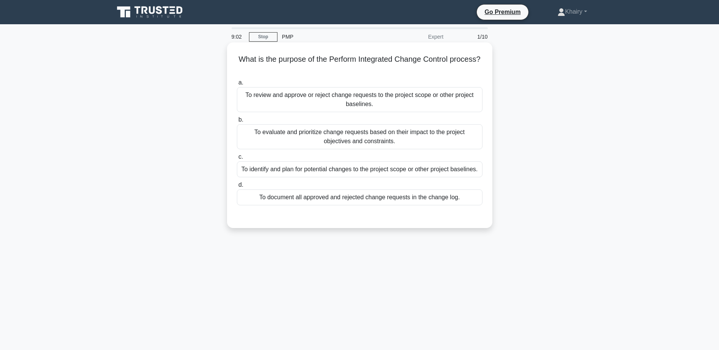
click at [405, 201] on div "To document all approved and rejected change requests in the change log." at bounding box center [360, 198] width 246 height 16
click at [237, 188] on input "d. To document all approved and rejected change requests in the change log." at bounding box center [237, 185] width 0 height 5
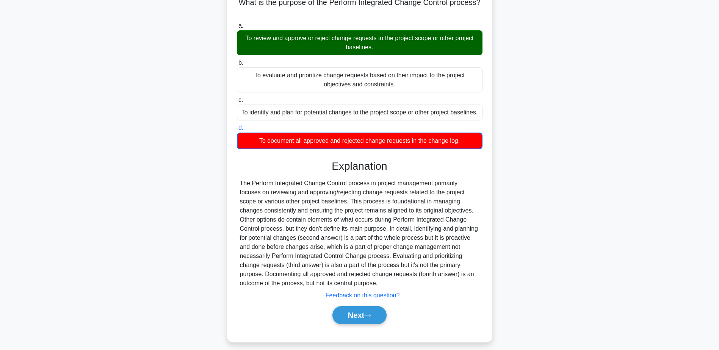
scroll to position [64, 0]
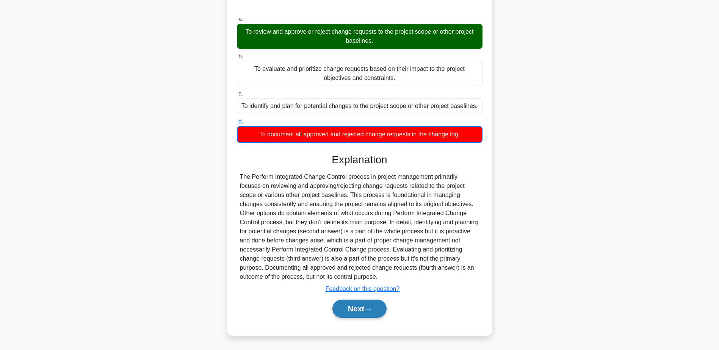
click at [355, 308] on button "Next" at bounding box center [360, 309] width 54 height 18
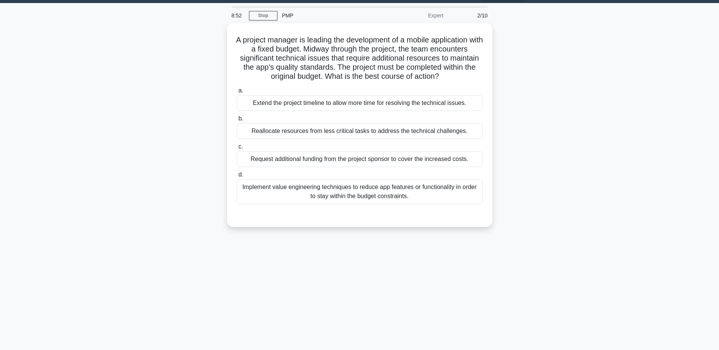
scroll to position [0, 0]
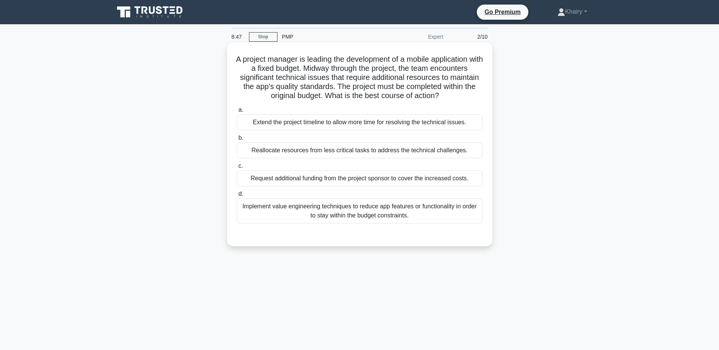
drag, startPoint x: 239, startPoint y: 58, endPoint x: 462, endPoint y: 96, distance: 226.6
click at [462, 96] on h5 "A project manager is leading the development of a mobile application with a fix…" at bounding box center [359, 78] width 247 height 46
copy h5 "A project manager is leading the development of a mobile application with a fix…"
click at [438, 153] on div "Reallocate resources from less critical tasks to address the technical challeng…" at bounding box center [360, 151] width 246 height 16
click at [237, 141] on input "b. Reallocate resources from less critical tasks to address the technical chall…" at bounding box center [237, 138] width 0 height 5
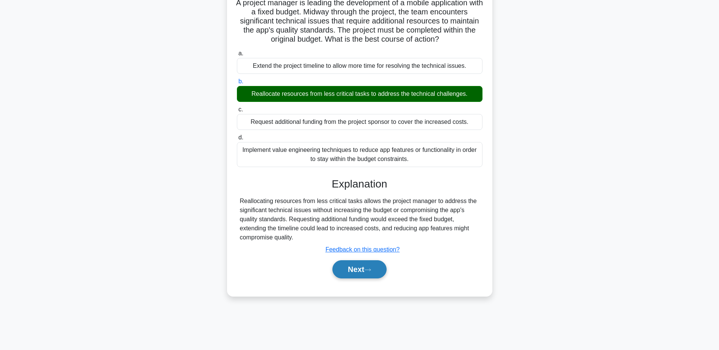
scroll to position [59, 0]
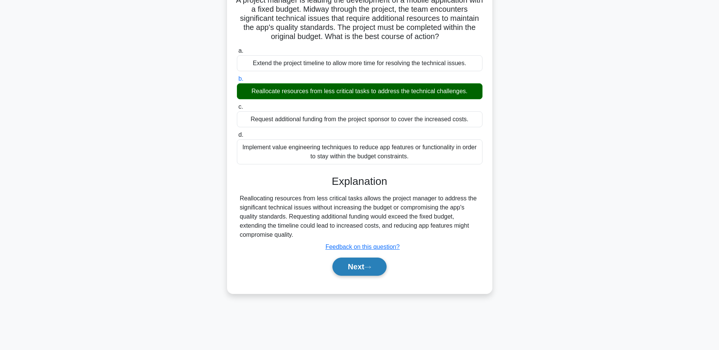
click at [361, 263] on button "Next" at bounding box center [360, 267] width 54 height 18
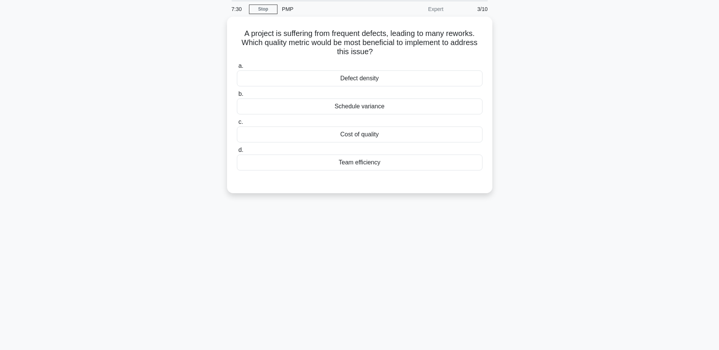
scroll to position [0, 0]
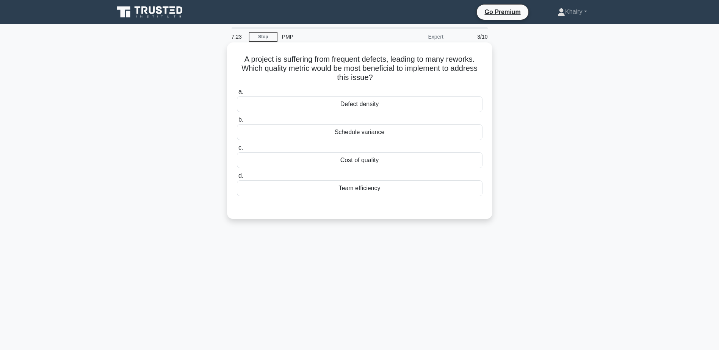
drag, startPoint x: 236, startPoint y: 61, endPoint x: 394, endPoint y: 81, distance: 159.0
click at [394, 81] on h5 "A project is suffering from frequent defects, leading to many reworks. Which qu…" at bounding box center [359, 69] width 247 height 28
copy h5 "A project is suffering from frequent defects, leading to many reworks. Which qu…"
click at [373, 106] on div "Defect density" at bounding box center [360, 104] width 246 height 16
click at [237, 94] on input "a. Defect density" at bounding box center [237, 91] width 0 height 5
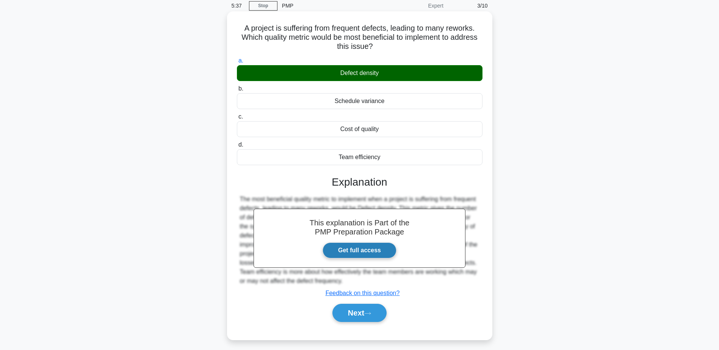
scroll to position [59, 0]
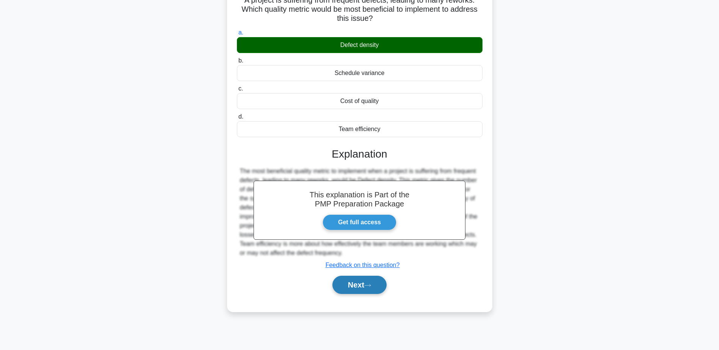
click at [352, 283] on button "Next" at bounding box center [360, 285] width 54 height 18
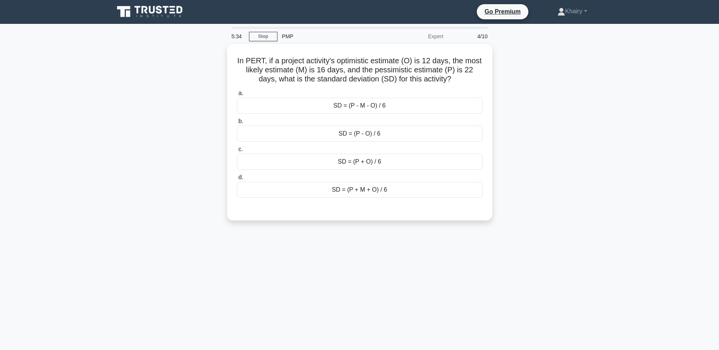
scroll to position [0, 0]
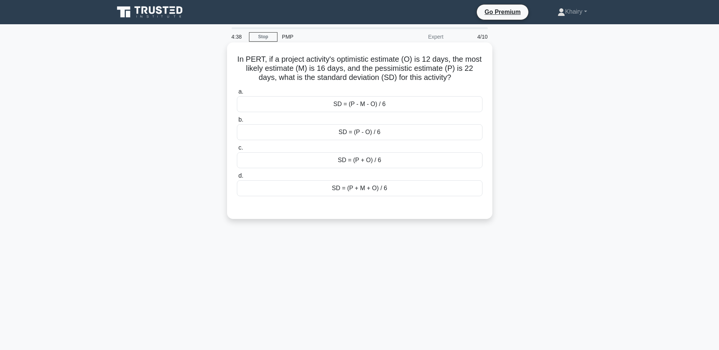
click at [347, 189] on div "SD = (P + M + O) / 6" at bounding box center [360, 189] width 246 height 16
click at [237, 179] on input "d. SD = (P + M + O) / 6" at bounding box center [237, 176] width 0 height 5
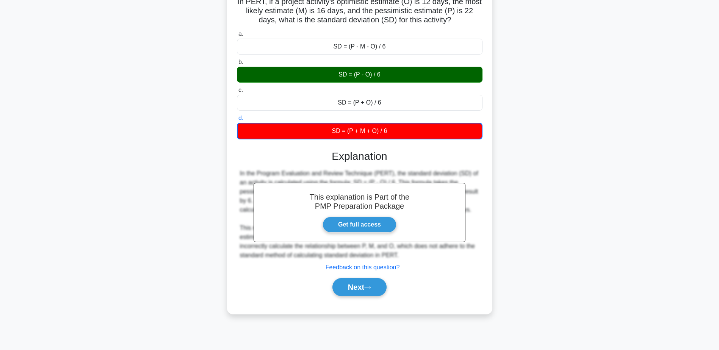
scroll to position [59, 0]
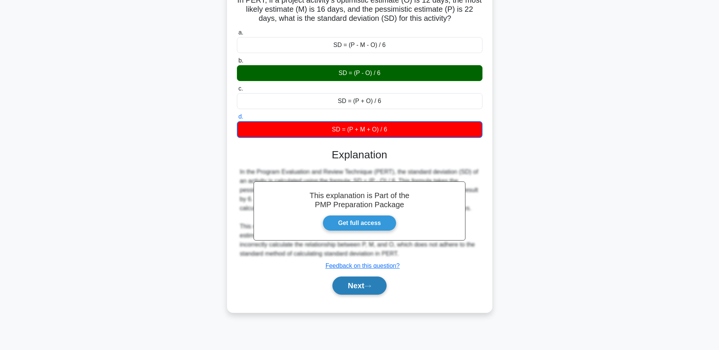
click at [347, 286] on button "Next" at bounding box center [360, 286] width 54 height 18
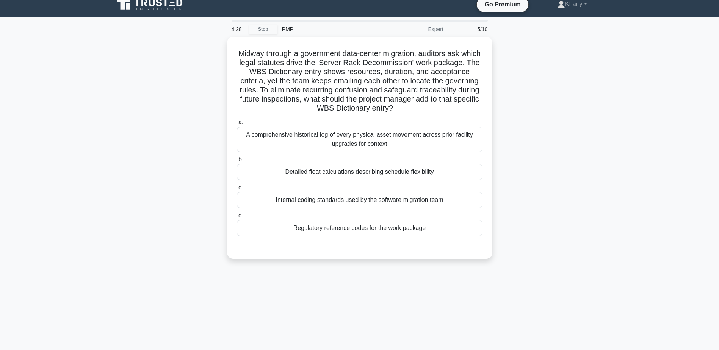
scroll to position [0, 0]
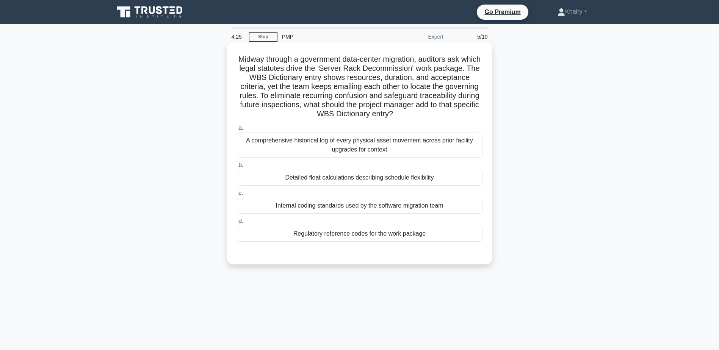
drag, startPoint x: 237, startPoint y: 56, endPoint x: 449, endPoint y: 115, distance: 219.9
click at [449, 115] on h5 "Midway through a government data-center migration, auditors ask which legal sta…" at bounding box center [359, 87] width 247 height 64
copy h5 "Midway through a government data-center migration, auditors ask which legal sta…"
click at [338, 140] on div "A comprehensive historical log of every physical asset movement across prior fa…" at bounding box center [360, 145] width 246 height 25
click at [237, 131] on input "a. A comprehensive historical log of every physical asset movement across prior…" at bounding box center [237, 128] width 0 height 5
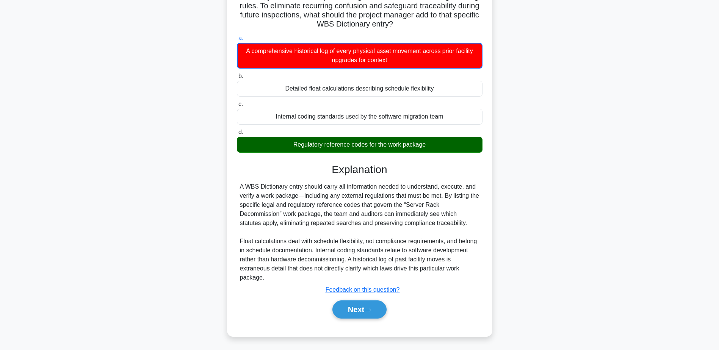
scroll to position [91, 0]
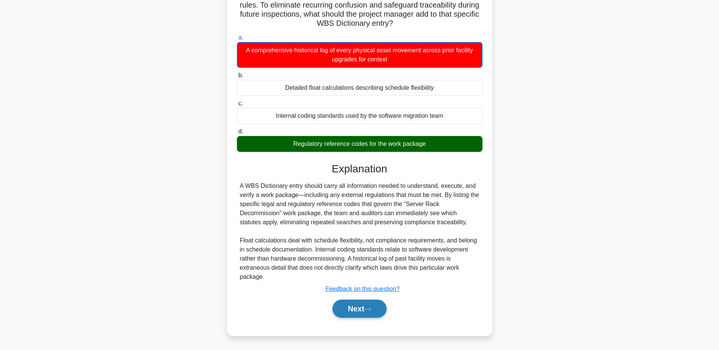
click at [354, 310] on button "Next" at bounding box center [360, 309] width 54 height 18
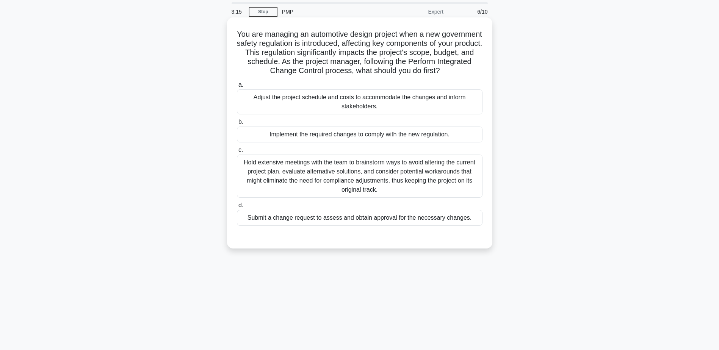
scroll to position [38, 0]
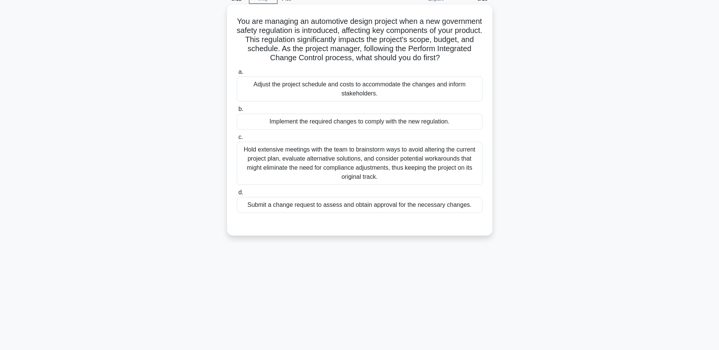
click at [408, 213] on div "Submit a change request to assess and obtain approval for the necessary changes." at bounding box center [360, 205] width 246 height 16
click at [237, 195] on input "d. Submit a change request to assess and obtain approval for the necessary chan…" at bounding box center [237, 192] width 0 height 5
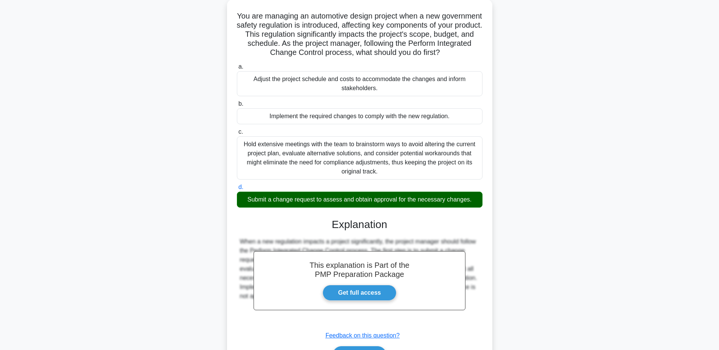
scroll to position [99, 0]
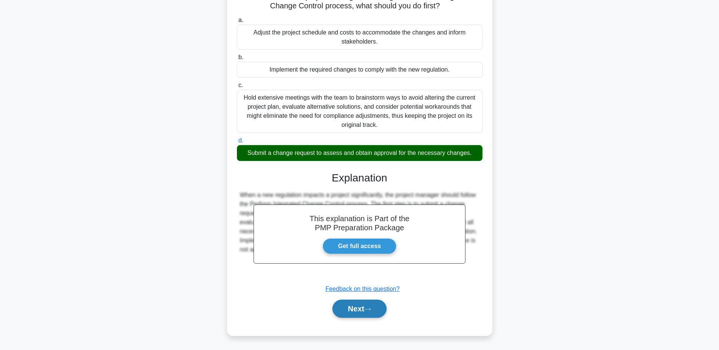
click at [359, 309] on button "Next" at bounding box center [360, 309] width 54 height 18
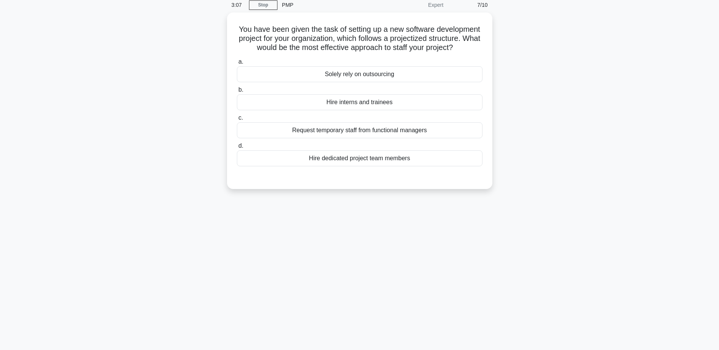
scroll to position [0, 0]
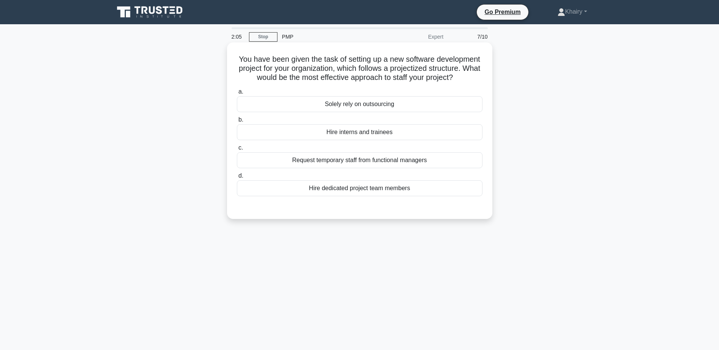
click at [337, 196] on div "Hire dedicated project team members" at bounding box center [360, 189] width 246 height 16
click at [237, 179] on input "d. Hire dedicated project team members" at bounding box center [237, 176] width 0 height 5
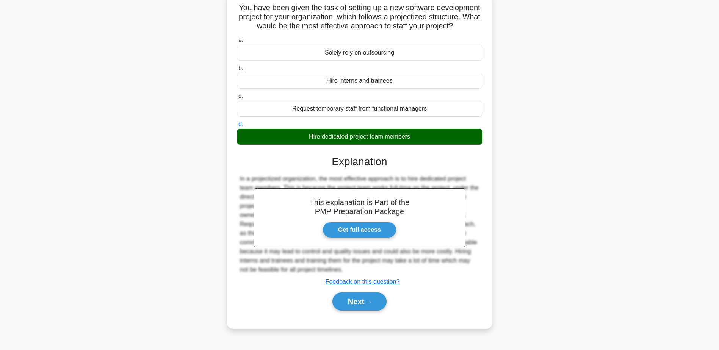
scroll to position [59, 0]
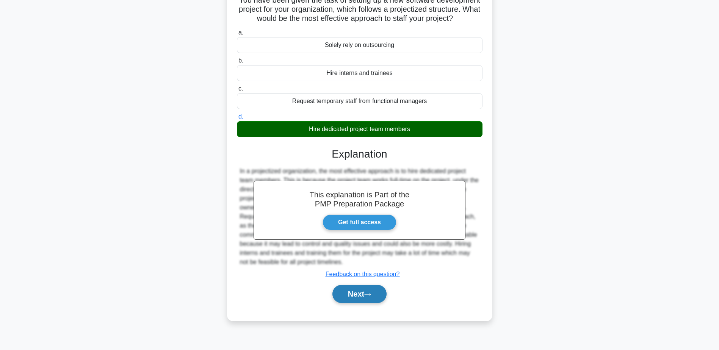
click at [367, 301] on button "Next" at bounding box center [360, 294] width 54 height 18
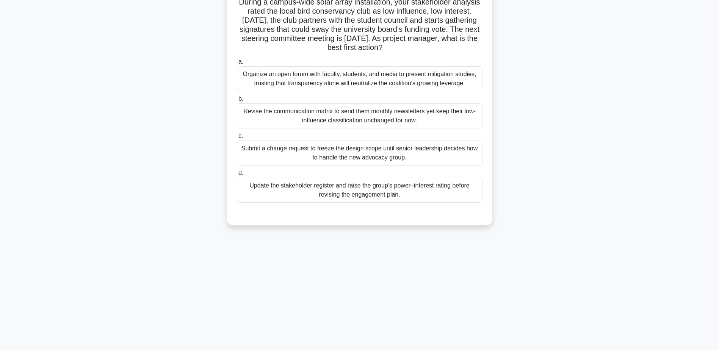
scroll to position [0, 0]
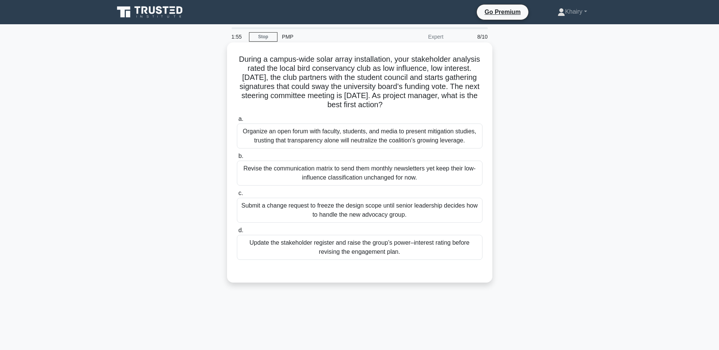
drag, startPoint x: 237, startPoint y: 56, endPoint x: 445, endPoint y: 109, distance: 215.3
click at [445, 109] on h5 "During a campus-wide solar array installation, your stakeholder analysis rated …" at bounding box center [359, 82] width 247 height 55
copy h5 "During a campus-wide solar array installation, your stakeholder analysis rated …"
click at [380, 254] on div "Update the stakeholder register and raise the group’s power–interest rating bef…" at bounding box center [360, 247] width 246 height 25
click at [237, 233] on input "d. Update the stakeholder register and raise the group’s power–interest rating …" at bounding box center [237, 230] width 0 height 5
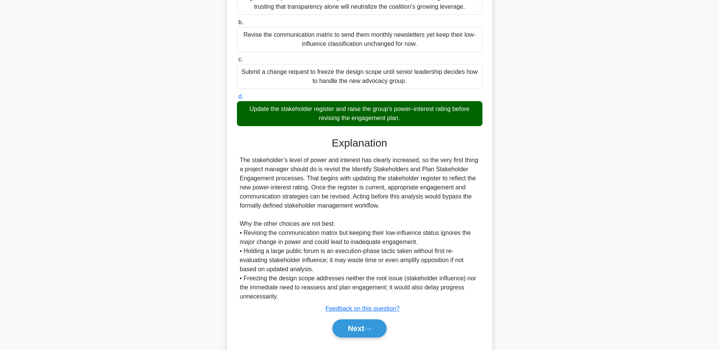
scroll to position [154, 0]
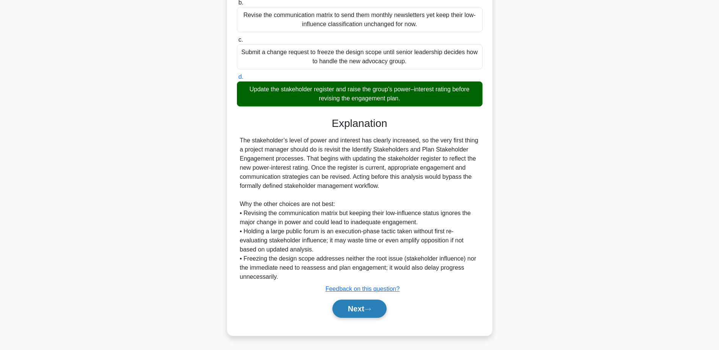
click at [362, 311] on button "Next" at bounding box center [360, 309] width 54 height 18
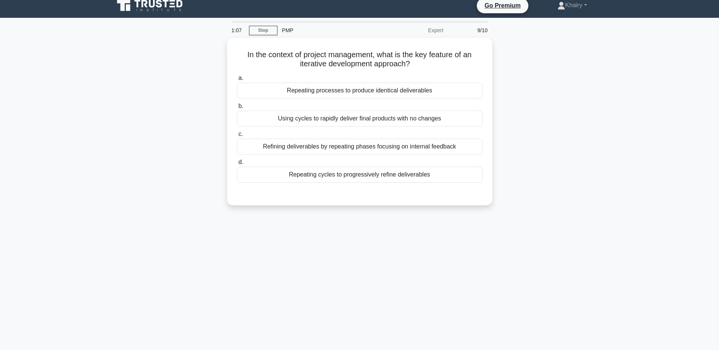
scroll to position [0, 0]
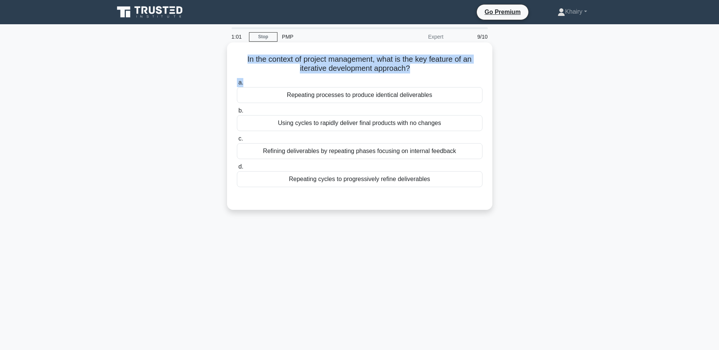
drag, startPoint x: 231, startPoint y: 55, endPoint x: 418, endPoint y: 76, distance: 187.7
click at [418, 76] on div "In the context of project management, what is the key feature of an iterative d…" at bounding box center [359, 127] width 259 height 162
copy div "In the context of project management, what is the key feature of an iterative d…"
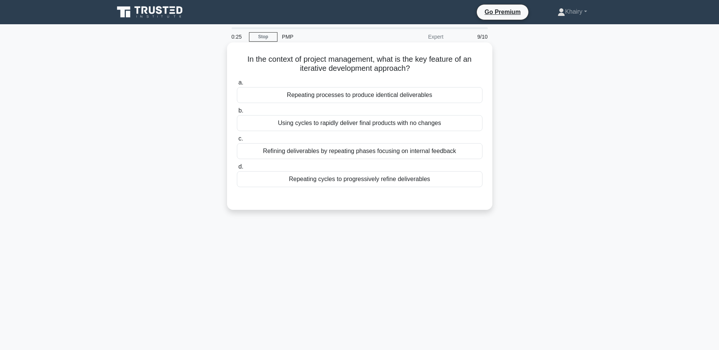
click at [410, 153] on div "Refining deliverables by repeating phases focusing on internal feedback" at bounding box center [360, 151] width 246 height 16
click at [237, 141] on input "c. Refining deliverables by repeating phases focusing on internal feedback" at bounding box center [237, 139] width 0 height 5
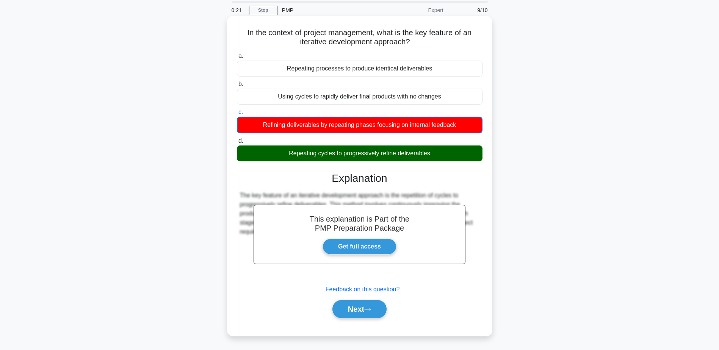
scroll to position [59, 0]
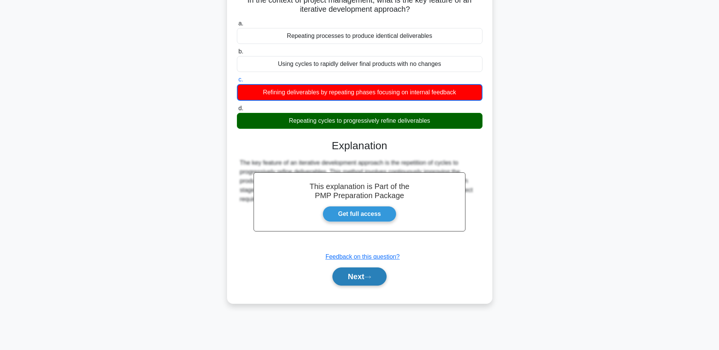
click at [355, 279] on button "Next" at bounding box center [360, 277] width 54 height 18
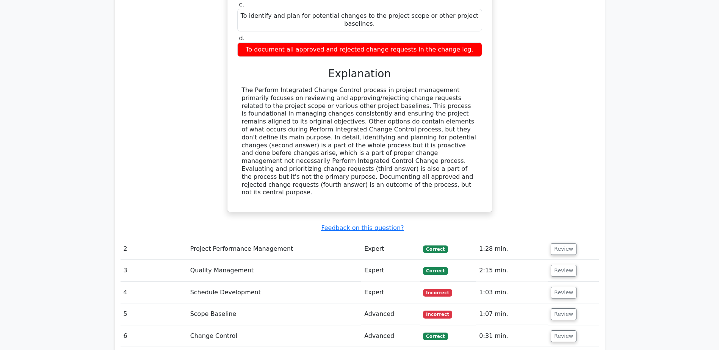
scroll to position [796, 0]
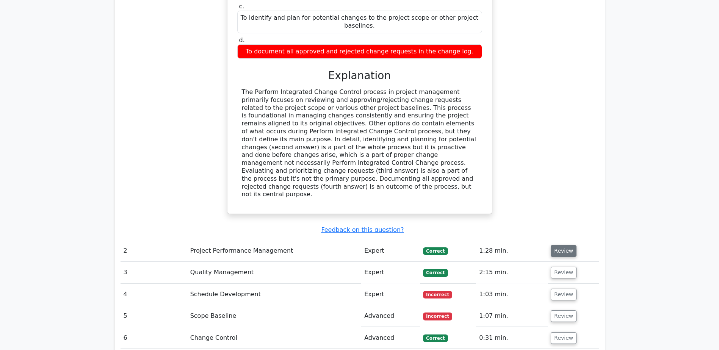
click at [558, 245] on button "Review" at bounding box center [564, 251] width 26 height 12
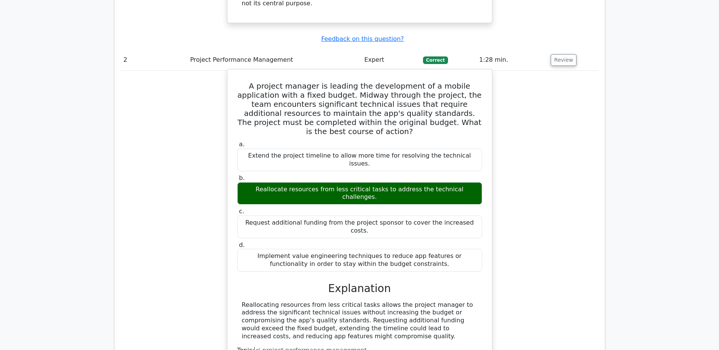
scroll to position [1024, 0]
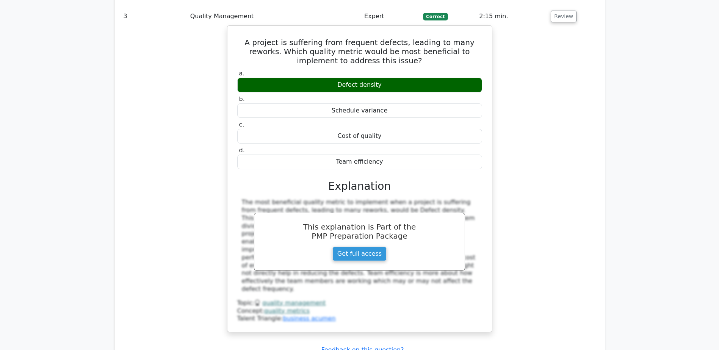
scroll to position [1403, 0]
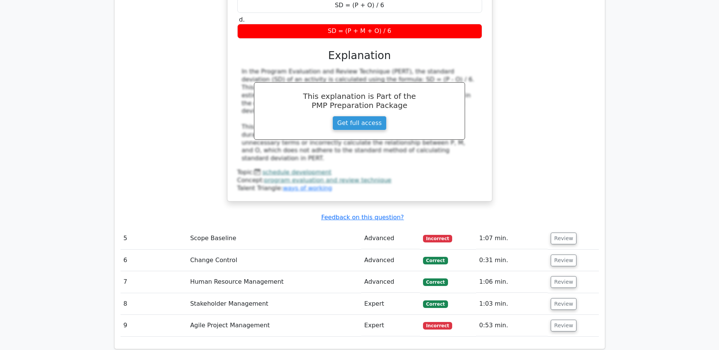
scroll to position [1896, 0]
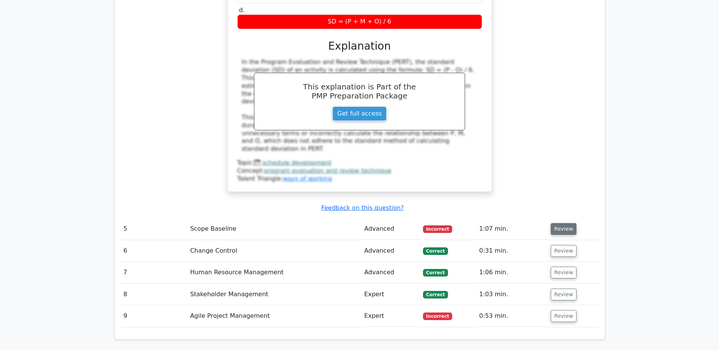
click at [565, 223] on button "Review" at bounding box center [564, 229] width 26 height 12
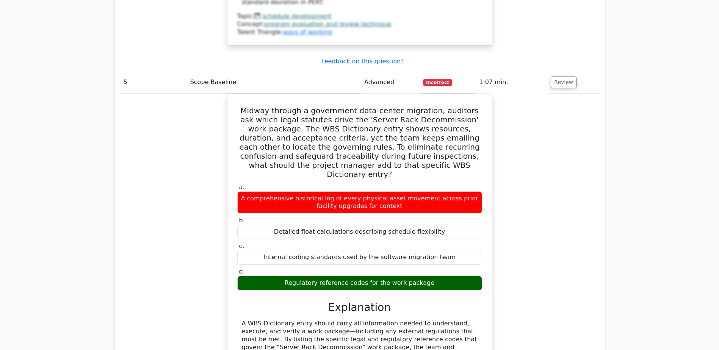
scroll to position [2161, 0]
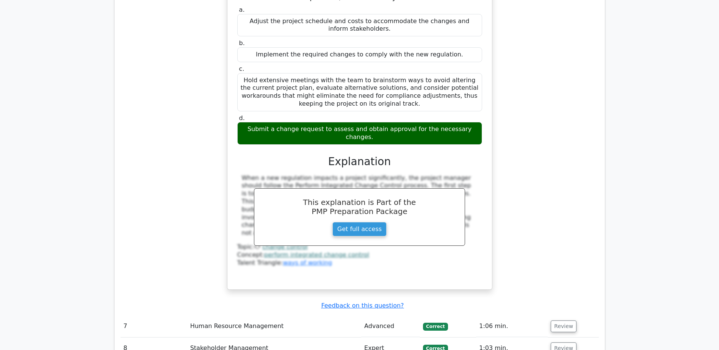
scroll to position [2654, 0]
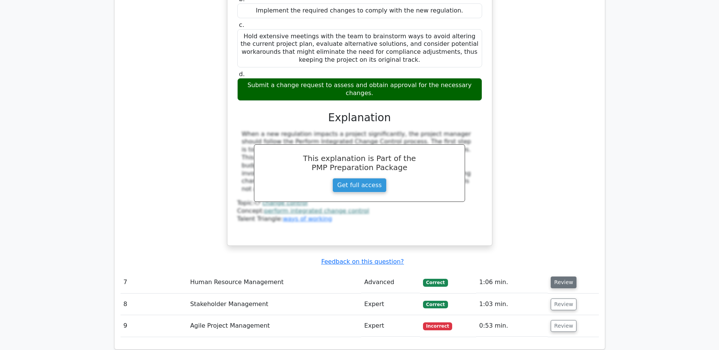
click at [560, 277] on button "Review" at bounding box center [564, 283] width 26 height 12
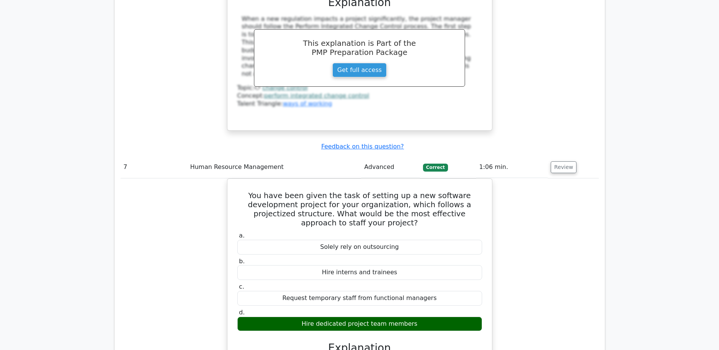
scroll to position [2920, 0]
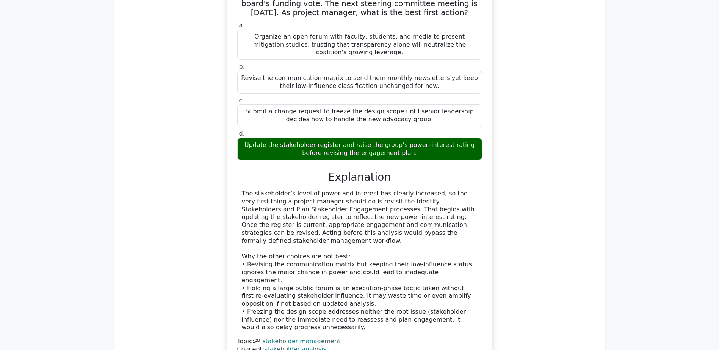
scroll to position [3375, 0]
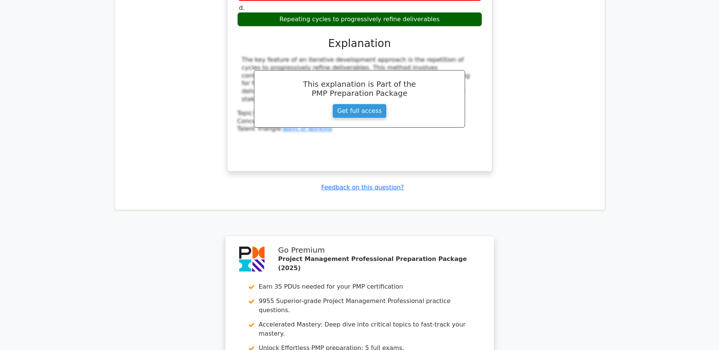
scroll to position [3916, 0]
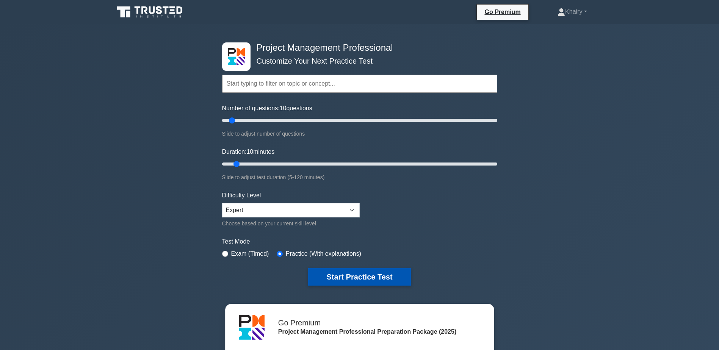
click at [356, 276] on button "Start Practice Test" at bounding box center [359, 276] width 102 height 17
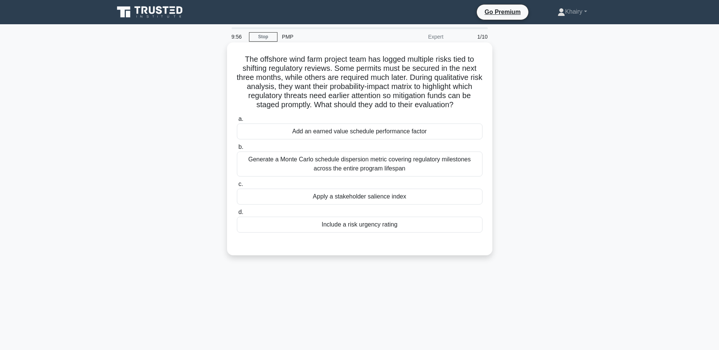
drag, startPoint x: 234, startPoint y: 54, endPoint x: 469, endPoint y: 108, distance: 240.9
click at [469, 108] on div "The offshore wind farm project team has logged multiple risks tied to shifting …" at bounding box center [359, 149] width 259 height 207
copy h5 "The offshore wind farm project team has logged multiple risks tied to shifting …"
click at [385, 228] on div "Include a risk urgency rating" at bounding box center [360, 225] width 246 height 16
click at [237, 215] on input "d. Include a risk urgency rating" at bounding box center [237, 212] width 0 height 5
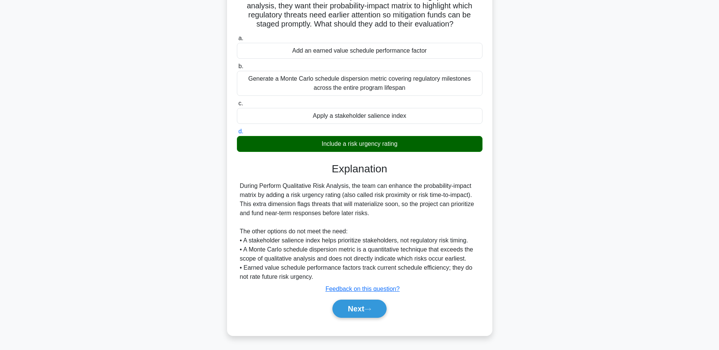
scroll to position [81, 0]
click at [362, 305] on button "Next" at bounding box center [360, 309] width 54 height 18
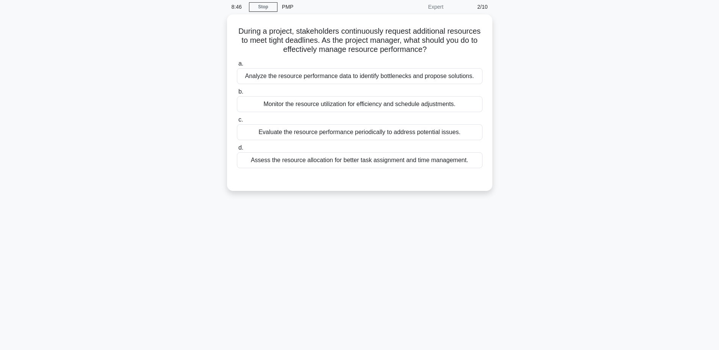
scroll to position [0, 0]
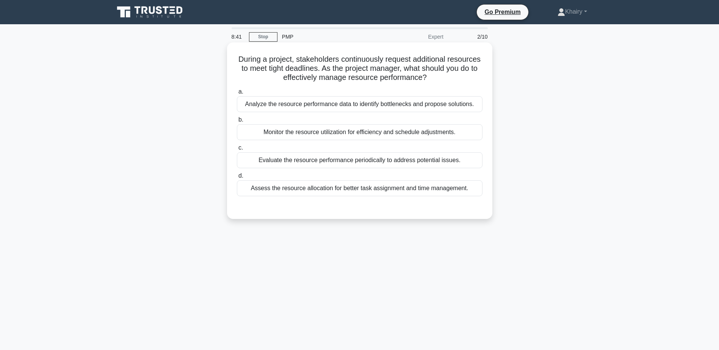
drag, startPoint x: 252, startPoint y: 57, endPoint x: 463, endPoint y: 80, distance: 211.7
click at [463, 80] on h5 "During a project, stakeholders continuously request additional resources to mee…" at bounding box center [359, 69] width 247 height 28
copy h5 "During a project, stakeholders continuously request additional resources to mee…"
click at [346, 132] on div "Monitor the resource utilization for efficiency and schedule adjustments." at bounding box center [360, 132] width 246 height 16
click at [237, 122] on input "b. Monitor the resource utilization for efficiency and schedule adjustments." at bounding box center [237, 120] width 0 height 5
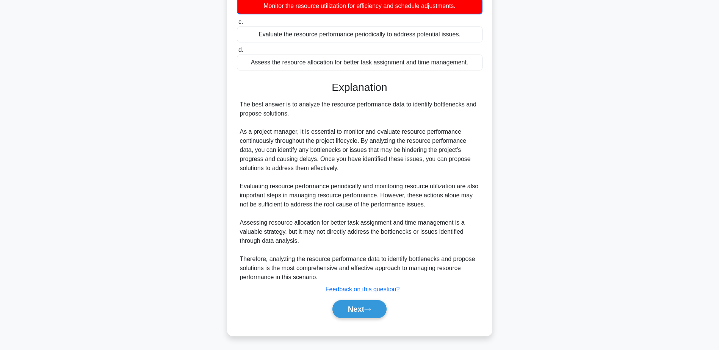
scroll to position [127, 0]
click at [360, 309] on button "Next" at bounding box center [360, 309] width 54 height 18
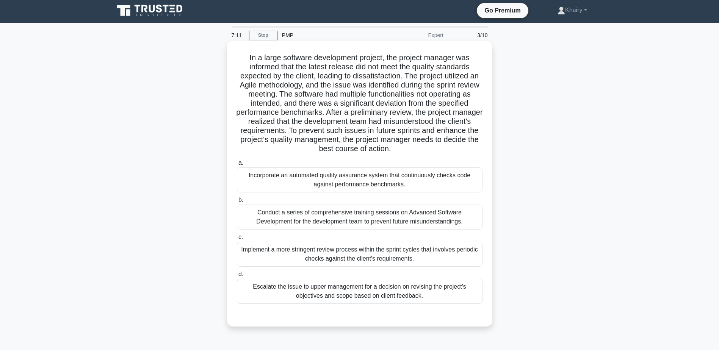
scroll to position [0, 0]
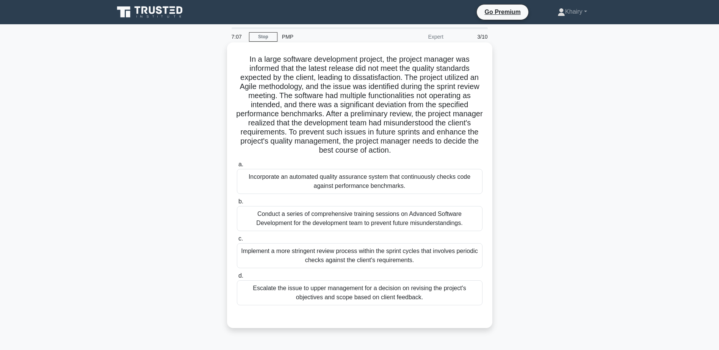
drag, startPoint x: 241, startPoint y: 58, endPoint x: 457, endPoint y: 153, distance: 235.6
click at [457, 153] on h5 "In a large software development project, the project manager was informed that …" at bounding box center [359, 105] width 247 height 101
copy h5 "In a large software development project, the project manager was informed that …"
click at [419, 257] on div "Implement a more stringent review process within the sprint cycles that involve…" at bounding box center [360, 255] width 246 height 25
click at [237, 242] on input "c. Implement a more stringent review process within the sprint cycles that invo…" at bounding box center [237, 239] width 0 height 5
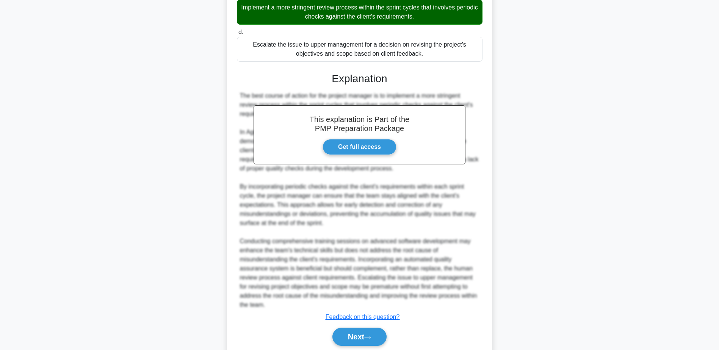
scroll to position [265, 0]
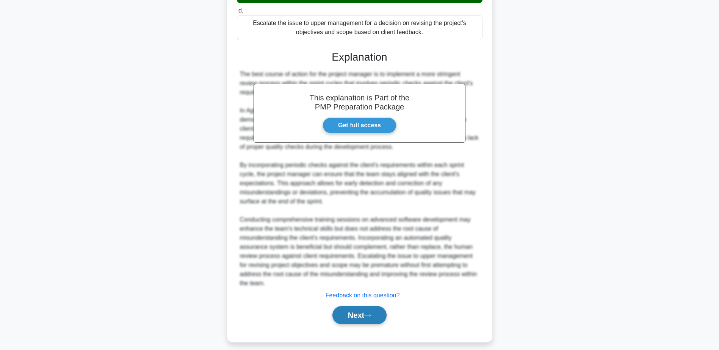
click at [355, 312] on button "Next" at bounding box center [360, 315] width 54 height 18
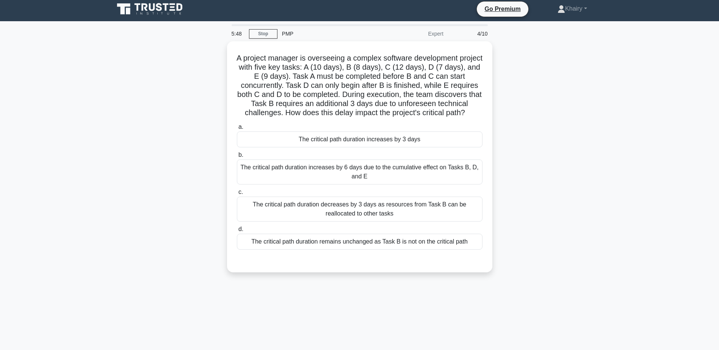
scroll to position [0, 0]
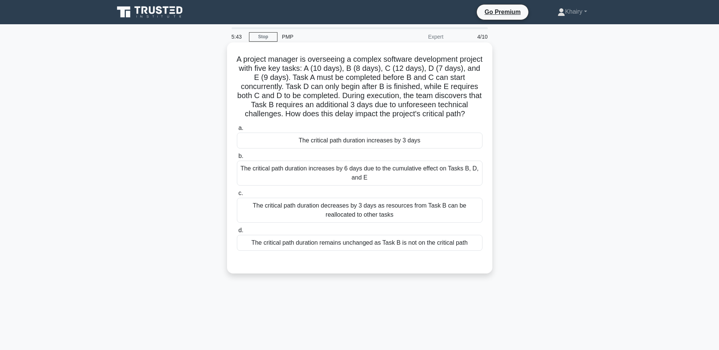
drag, startPoint x: 246, startPoint y: 54, endPoint x: 426, endPoint y: 128, distance: 194.6
click at [426, 119] on h5 "A project manager is overseeing a complex software development project with fiv…" at bounding box center [359, 87] width 247 height 64
copy h5 "A project manager is overseeing a complex software development project with fiv…"
click at [423, 251] on div "The critical path duration remains unchanged as Task B is not on the critical p…" at bounding box center [360, 243] width 246 height 16
click at [237, 233] on input "d. The critical path duration remains unchanged as Task B is not on the critica…" at bounding box center [237, 230] width 0 height 5
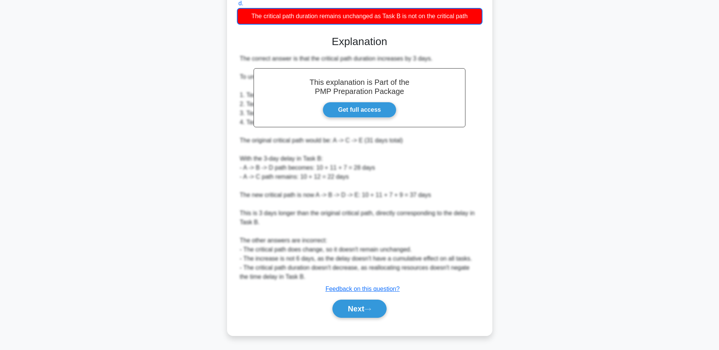
scroll to position [237, 0]
click at [353, 309] on button "Next" at bounding box center [360, 309] width 54 height 18
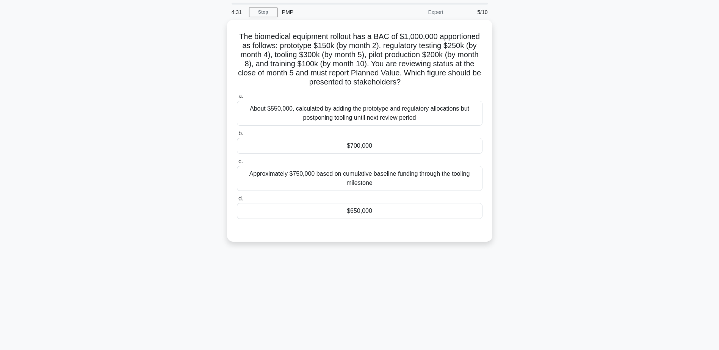
scroll to position [0, 0]
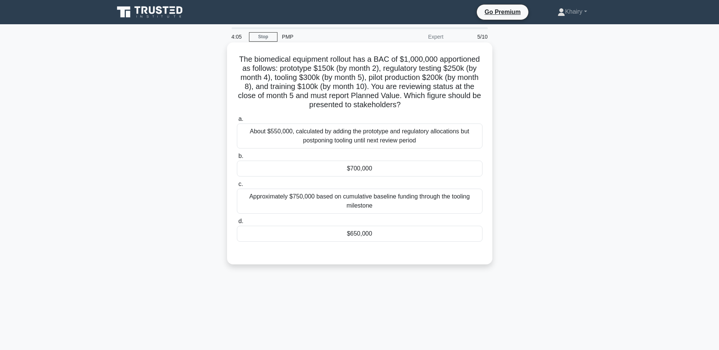
drag, startPoint x: 236, startPoint y: 56, endPoint x: 427, endPoint y: 104, distance: 196.8
click at [427, 104] on h5 "The biomedical equipment rollout has a BAC of $1,000,000 apportioned as follows…" at bounding box center [359, 82] width 247 height 55
copy h5 "The biomedical equipment rollout has a BAC of $1,000,000 apportioned as follows…"
click at [356, 166] on div "$700,000" at bounding box center [360, 169] width 246 height 16
click at [237, 159] on input "b. $700,000" at bounding box center [237, 156] width 0 height 5
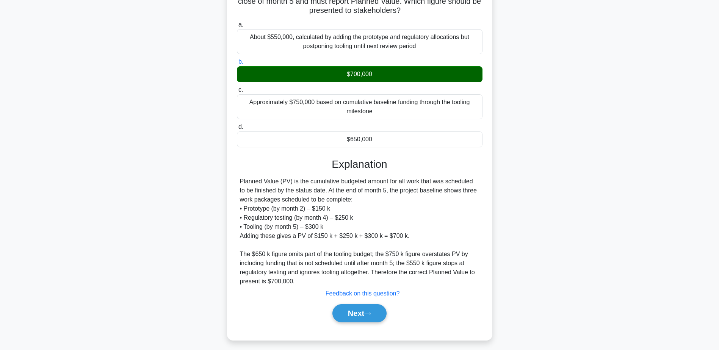
scroll to position [99, 0]
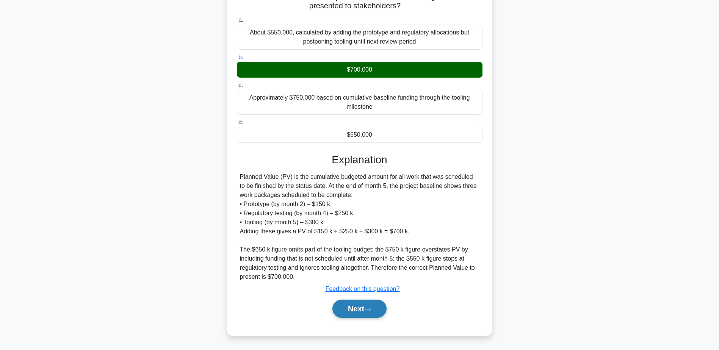
click at [353, 311] on button "Next" at bounding box center [360, 309] width 54 height 18
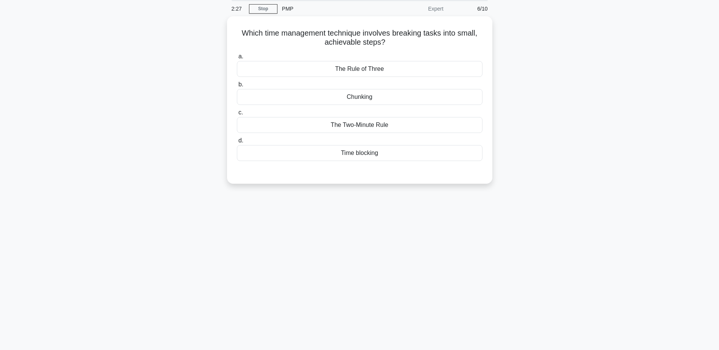
scroll to position [0, 0]
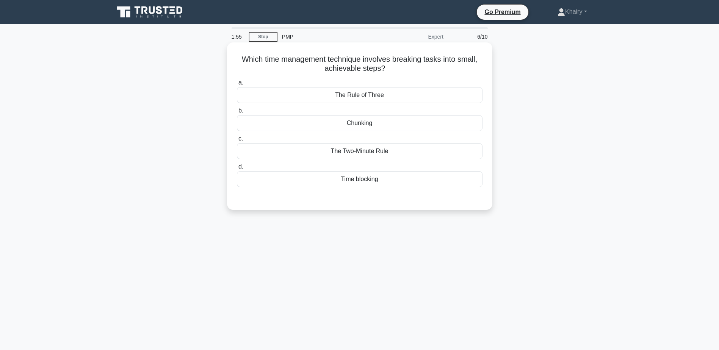
click at [362, 179] on div "Time blocking" at bounding box center [360, 179] width 246 height 16
click at [237, 170] on input "d. Time blocking" at bounding box center [237, 167] width 0 height 5
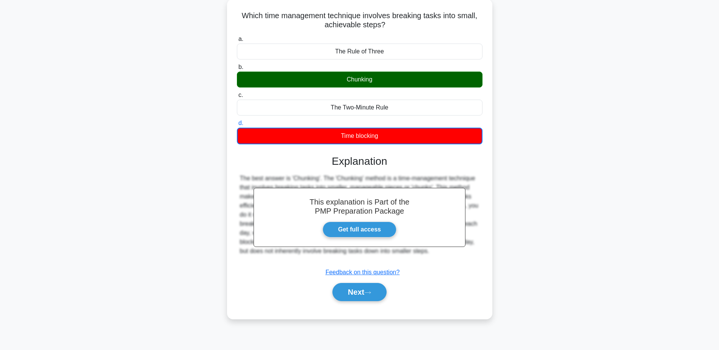
scroll to position [59, 0]
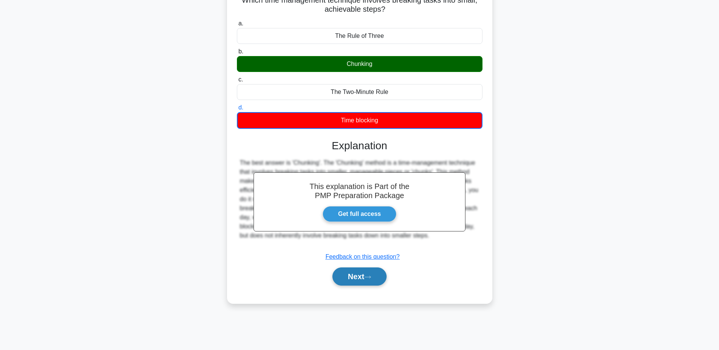
click at [364, 275] on button "Next" at bounding box center [360, 277] width 54 height 18
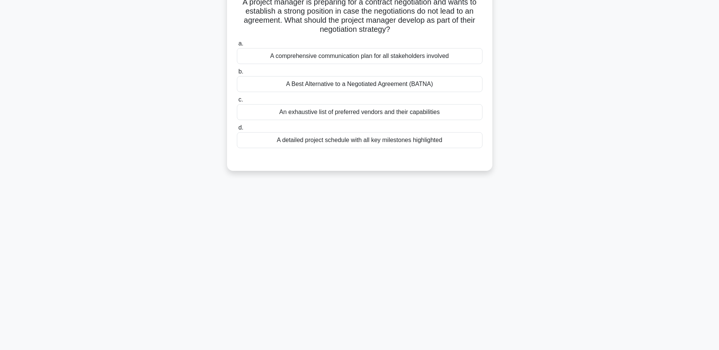
scroll to position [0, 0]
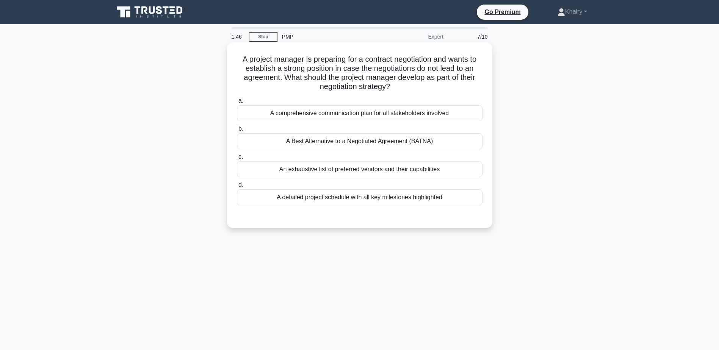
drag, startPoint x: 239, startPoint y: 55, endPoint x: 413, endPoint y: 87, distance: 177.3
click at [413, 87] on h5 "A project manager is preparing for a contract negotiation and wants to establis…" at bounding box center [359, 73] width 247 height 37
copy h5 "A project manager is preparing for a contract negotiation and wants to establis…"
click at [368, 173] on div "An exhaustive list of preferred vendors and their capabilities" at bounding box center [360, 170] width 246 height 16
click at [237, 160] on input "c. An exhaustive list of preferred vendors and their capabilities" at bounding box center [237, 157] width 0 height 5
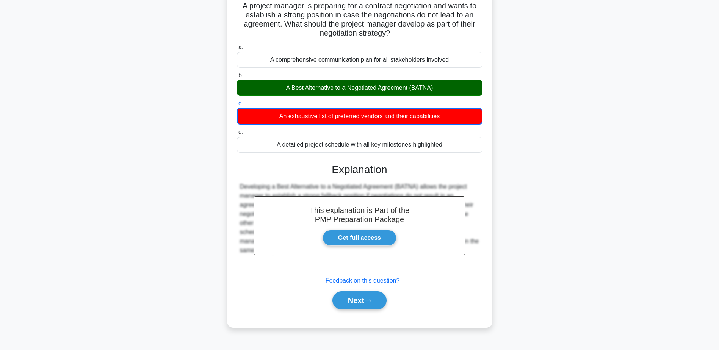
scroll to position [59, 0]
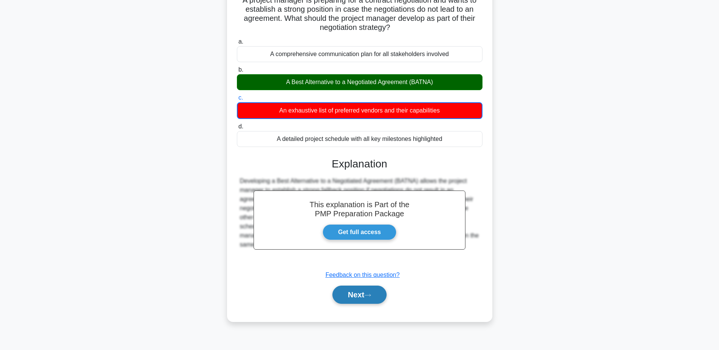
click at [356, 296] on button "Next" at bounding box center [360, 295] width 54 height 18
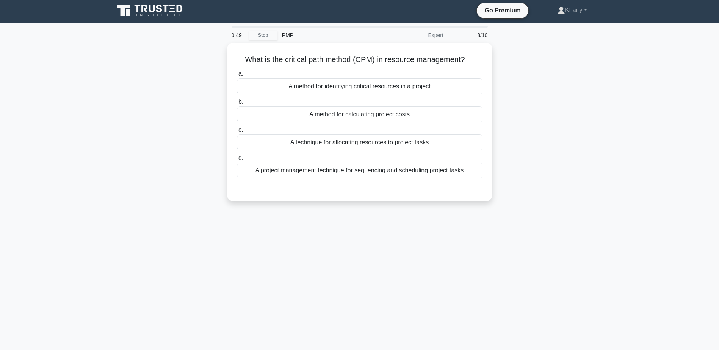
scroll to position [0, 0]
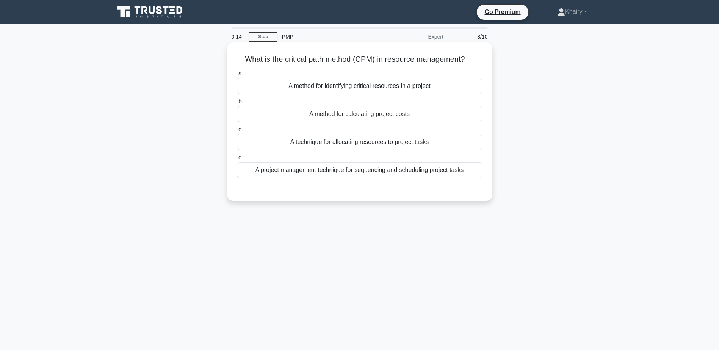
click at [459, 175] on div "A project management technique for sequencing and scheduling project tasks" at bounding box center [360, 170] width 246 height 16
click at [237, 160] on input "d. A project management technique for sequencing and scheduling project tasks" at bounding box center [237, 157] width 0 height 5
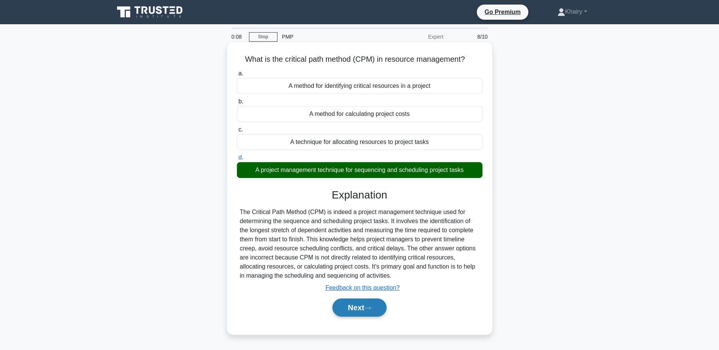
click at [345, 305] on button "Next" at bounding box center [360, 308] width 54 height 18
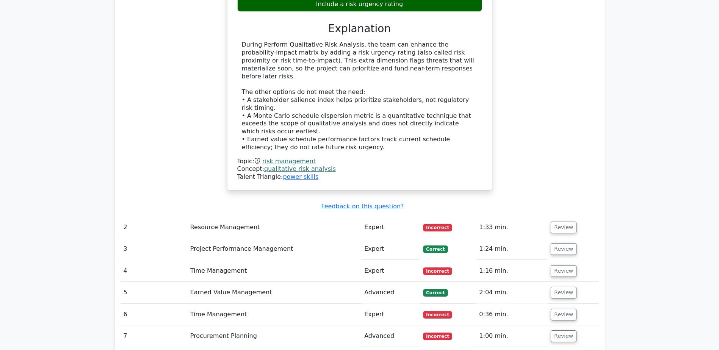
scroll to position [872, 0]
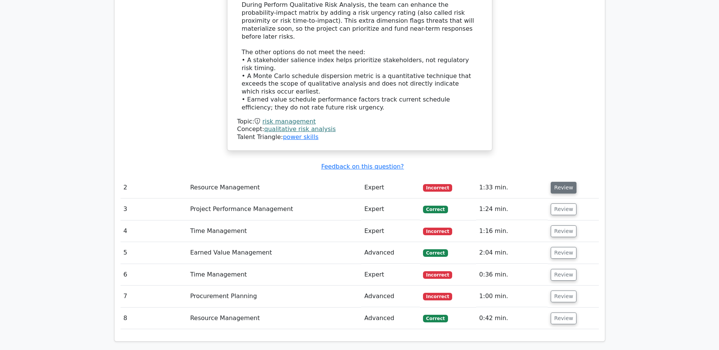
click at [565, 182] on button "Review" at bounding box center [564, 188] width 26 height 12
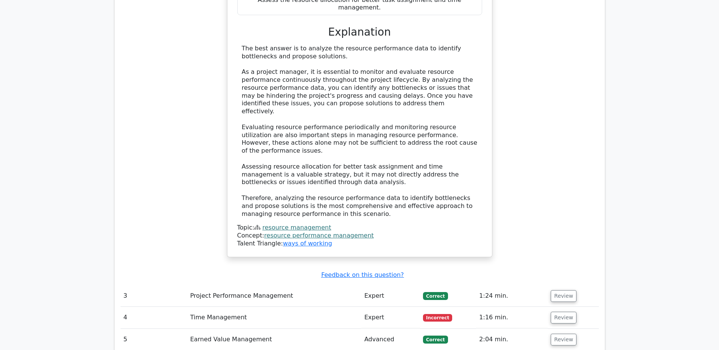
scroll to position [1251, 0]
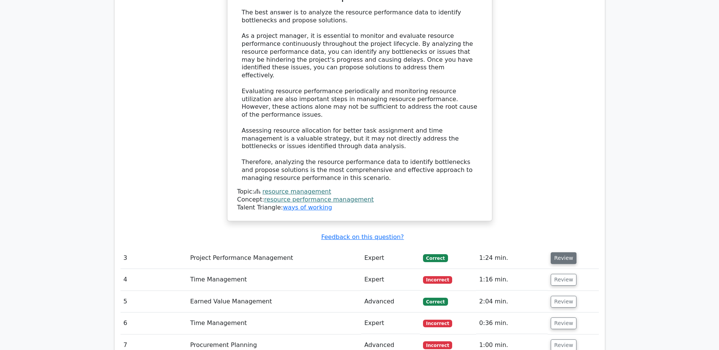
click at [557, 253] on button "Review" at bounding box center [564, 259] width 26 height 12
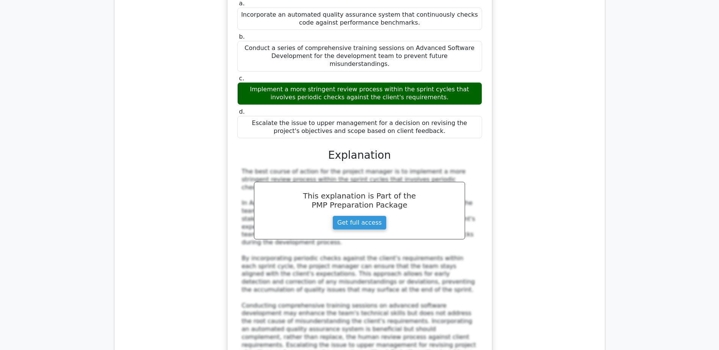
scroll to position [1782, 0]
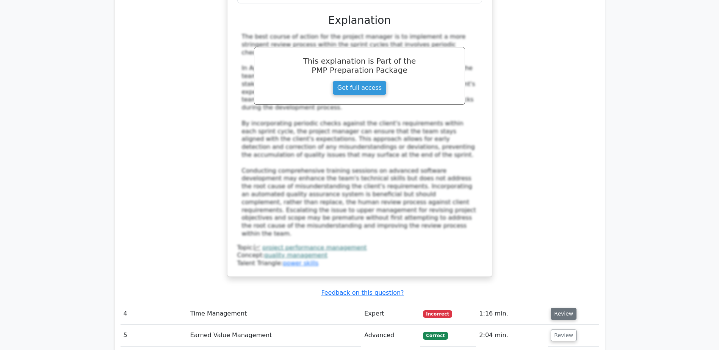
click at [562, 308] on button "Review" at bounding box center [564, 314] width 26 height 12
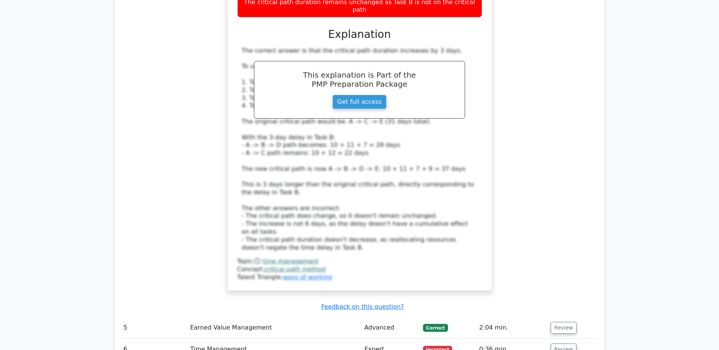
scroll to position [2389, 0]
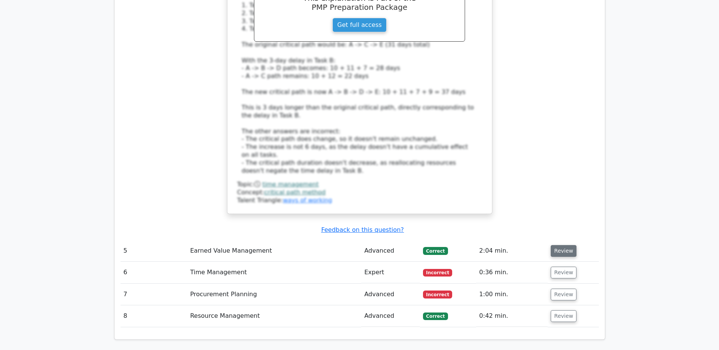
click at [557, 245] on button "Review" at bounding box center [564, 251] width 26 height 12
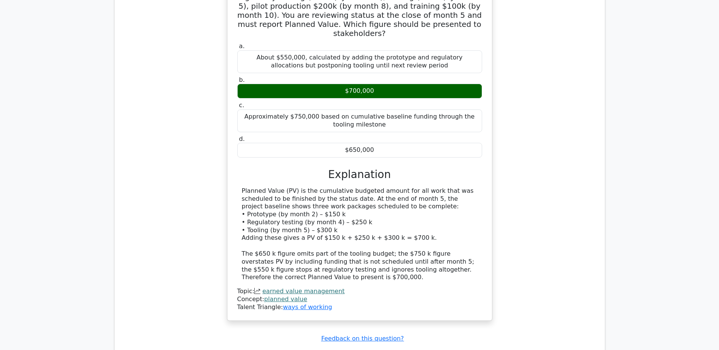
scroll to position [2768, 0]
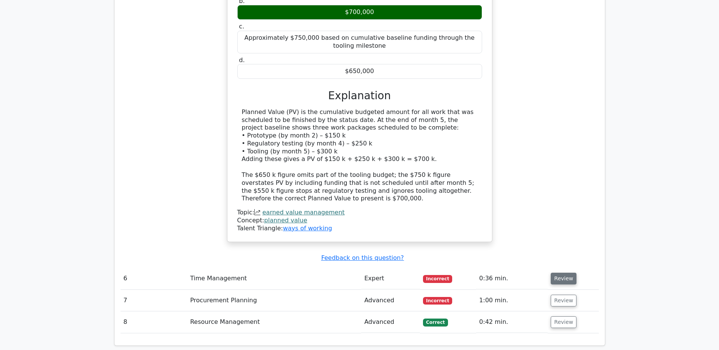
click at [563, 273] on button "Review" at bounding box center [564, 279] width 26 height 12
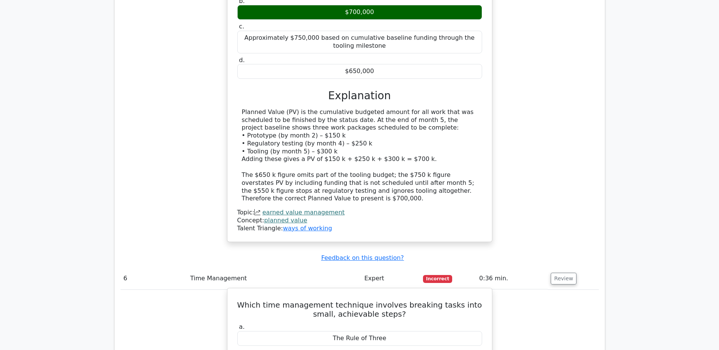
drag, startPoint x: 383, startPoint y: 205, endPoint x: 326, endPoint y: 201, distance: 57.4
copy div "Chunking"
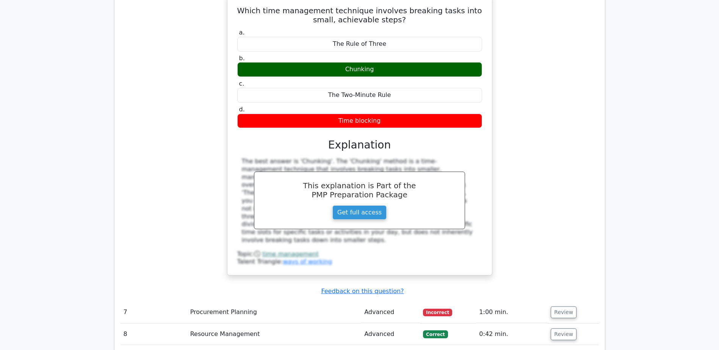
scroll to position [3072, 0]
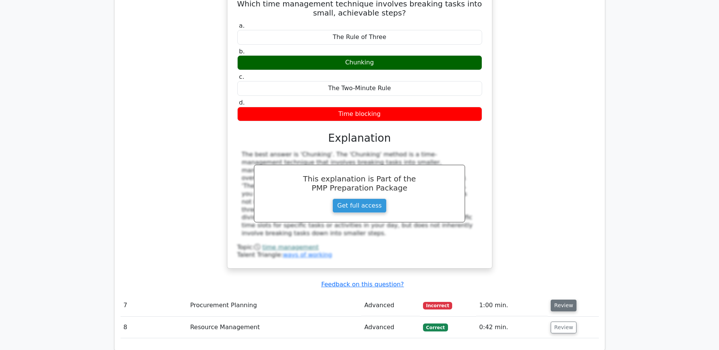
click at [560, 300] on button "Review" at bounding box center [564, 306] width 26 height 12
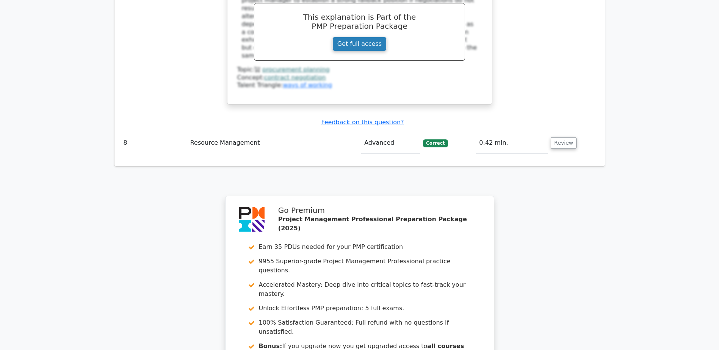
scroll to position [3593, 0]
